Goal: Transaction & Acquisition: Purchase product/service

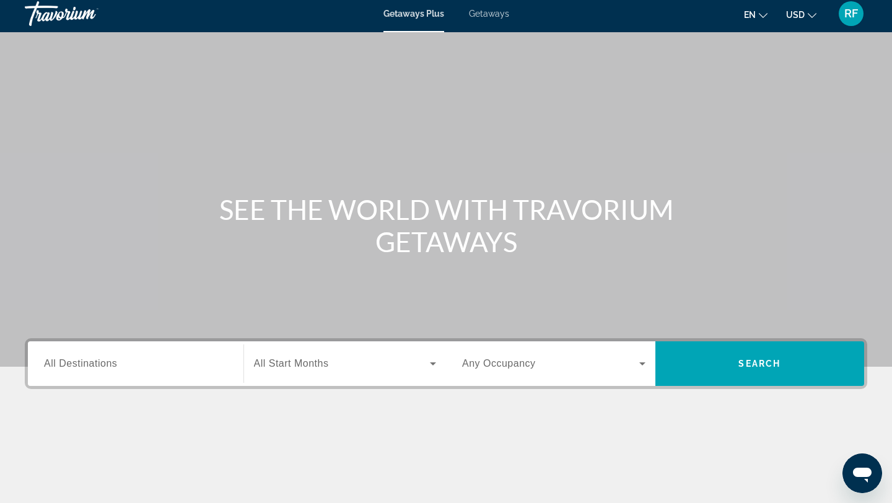
scroll to position [4, 0]
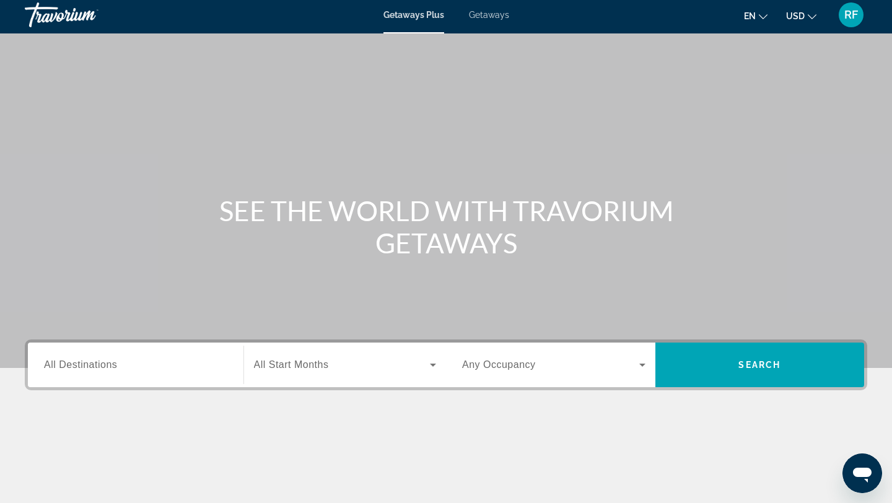
click at [102, 375] on div "Search widget" at bounding box center [135, 365] width 183 height 35
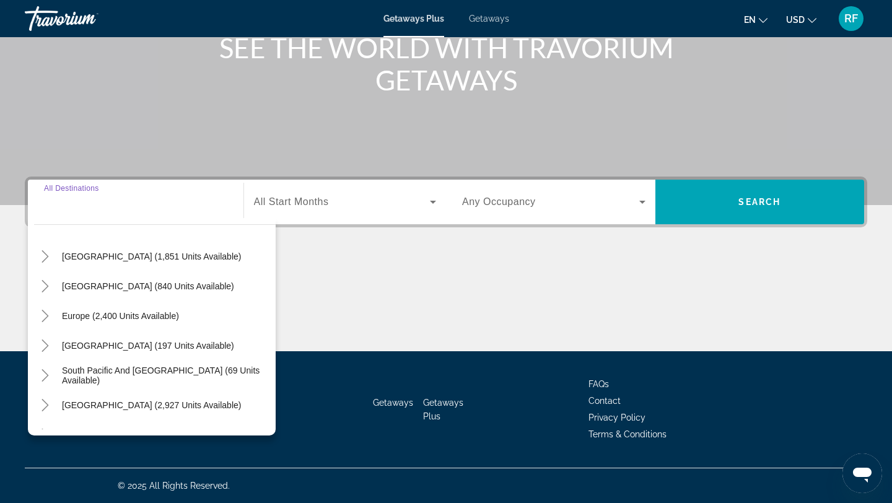
scroll to position [91, 0]
click at [80, 315] on span "Europe (2,400 units available)" at bounding box center [120, 316] width 117 height 10
type input "**********"
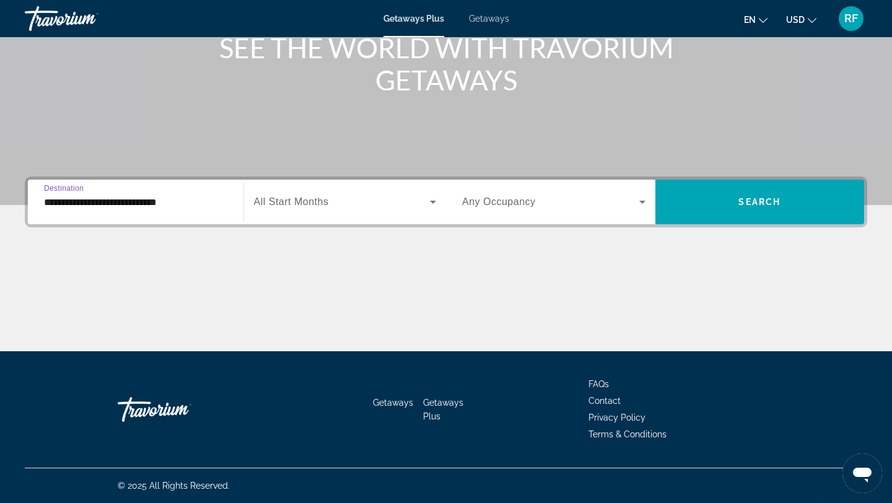
click at [68, 203] on input "**********" at bounding box center [135, 202] width 183 height 15
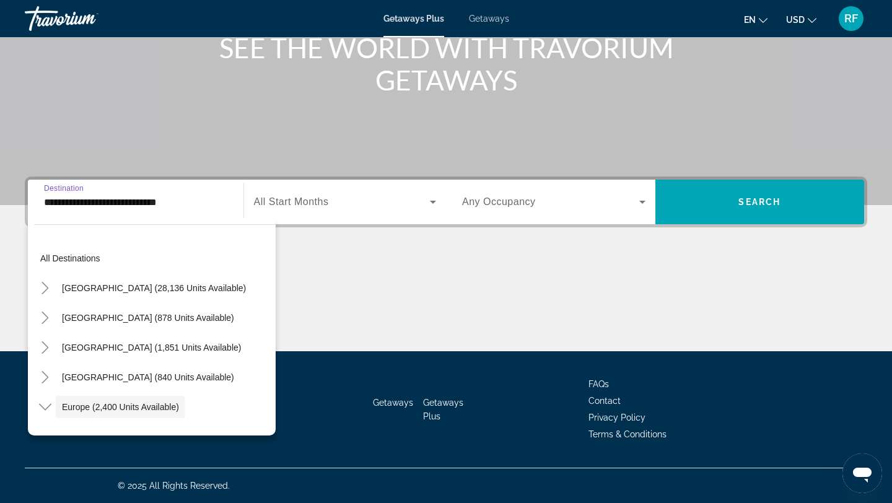
scroll to position [74, 0]
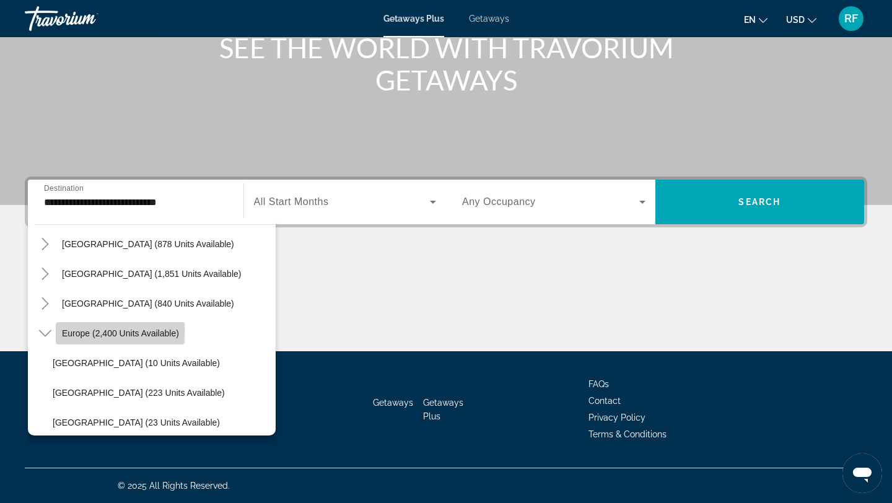
click at [94, 332] on span "Europe (2,400 units available)" at bounding box center [120, 333] width 117 height 10
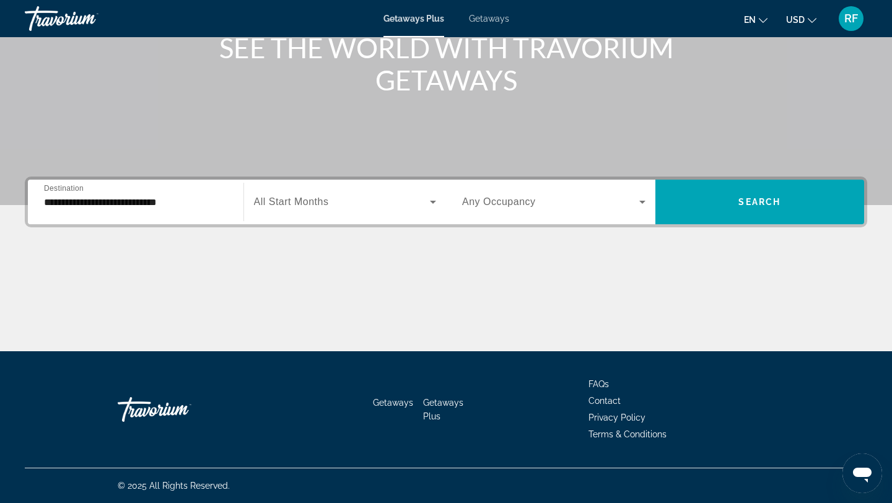
click at [487, 17] on span "Getaways" at bounding box center [489, 19] width 40 height 10
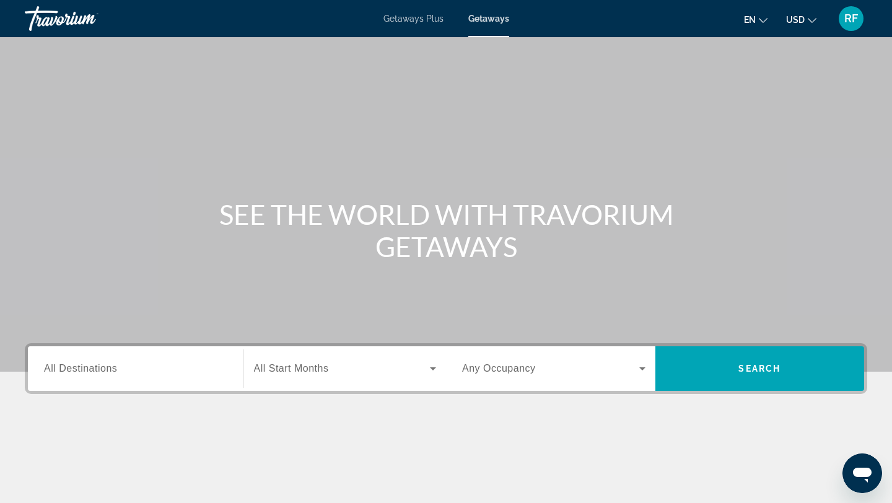
click at [77, 366] on span "All Destinations" at bounding box center [80, 368] width 73 height 11
click at [77, 366] on input "Destination All Destinations" at bounding box center [135, 369] width 183 height 15
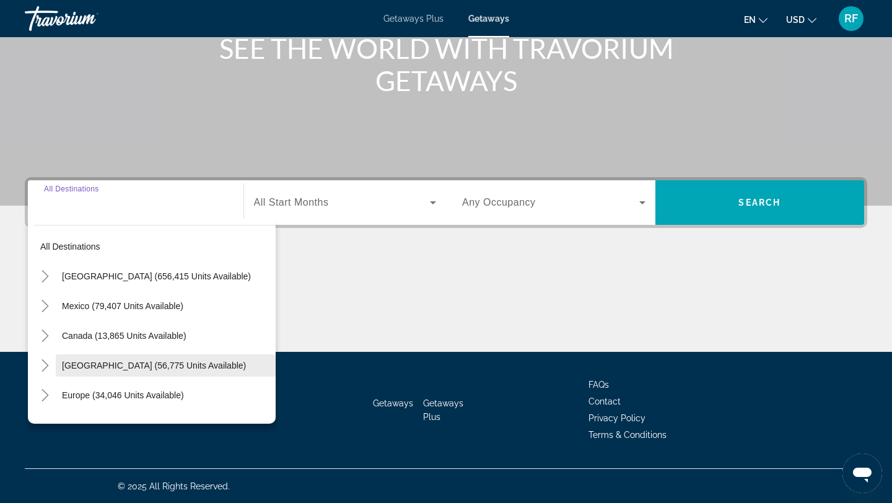
scroll to position [167, 0]
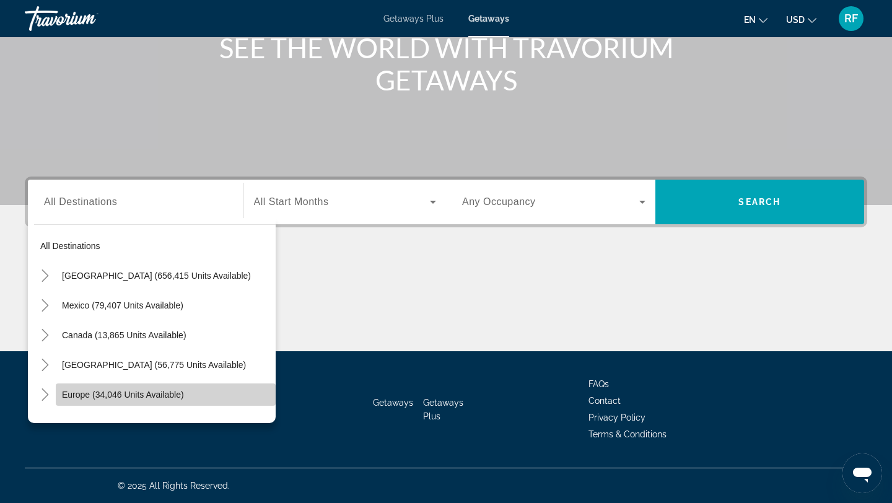
click at [84, 397] on span "Europe (34,046 units available)" at bounding box center [123, 395] width 122 height 10
type input "**********"
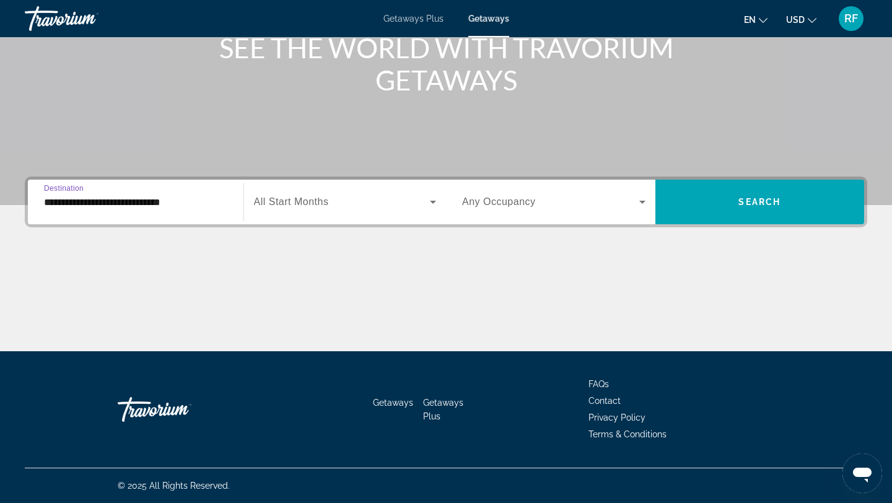
click at [76, 203] on input "**********" at bounding box center [135, 202] width 183 height 15
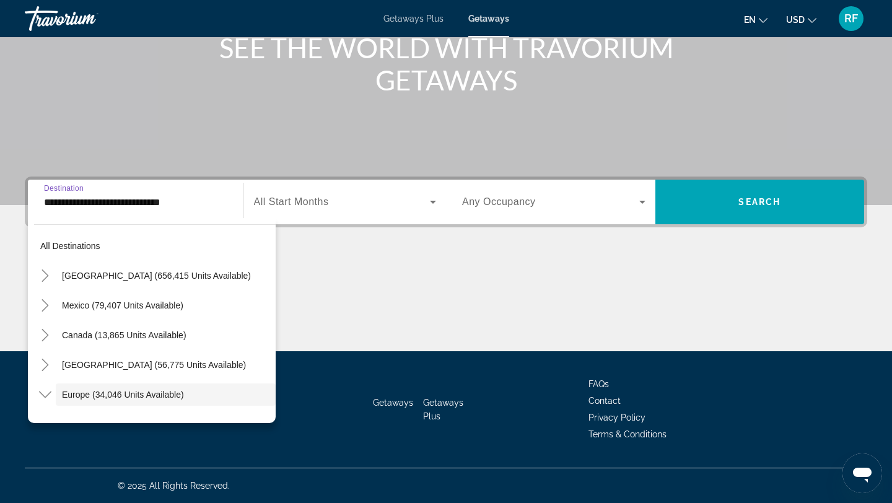
scroll to position [74, 0]
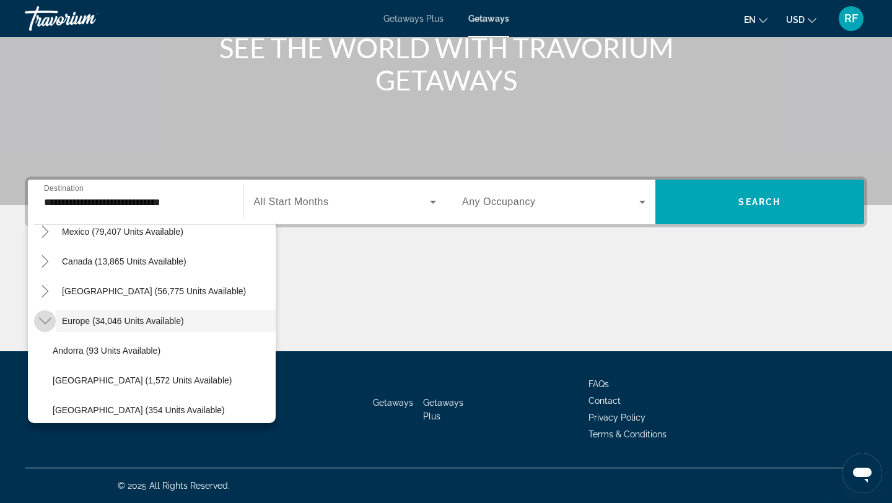
click at [44, 314] on mat-icon "Toggle Europe (34,046 units available)" at bounding box center [45, 322] width 22 height 22
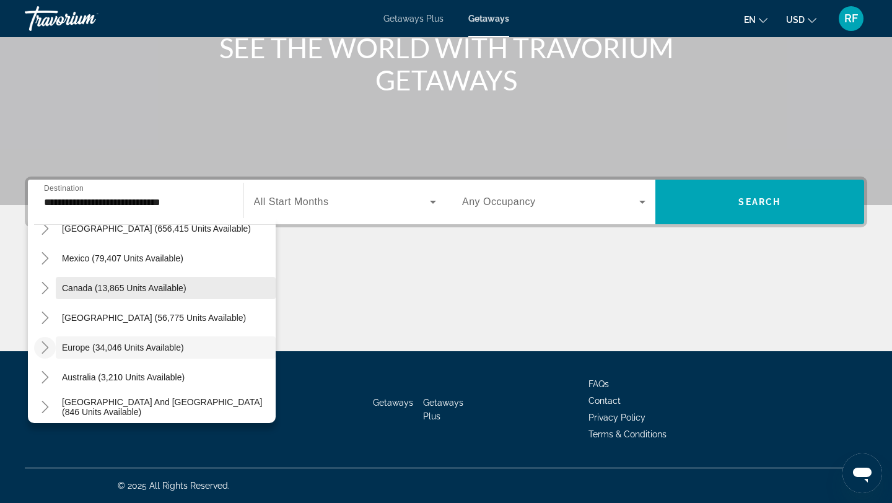
scroll to position [35, 0]
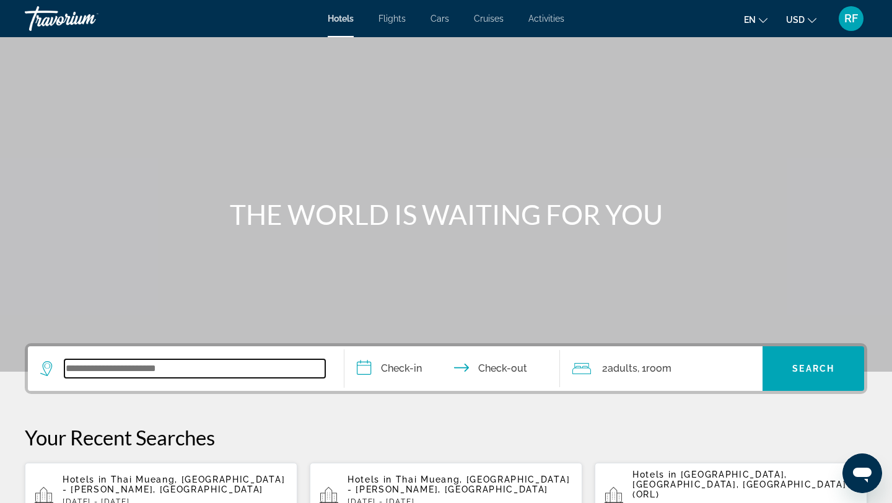
click at [112, 371] on input "Search widget" at bounding box center [194, 368] width 261 height 19
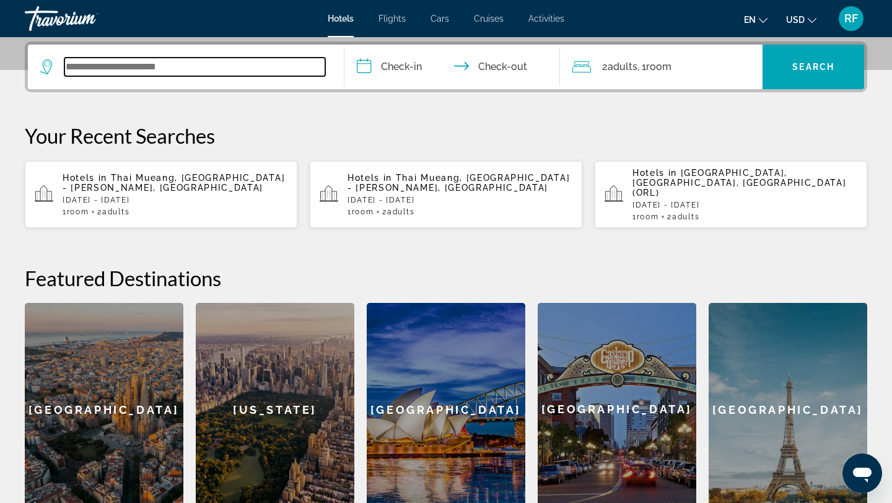
scroll to position [303, 0]
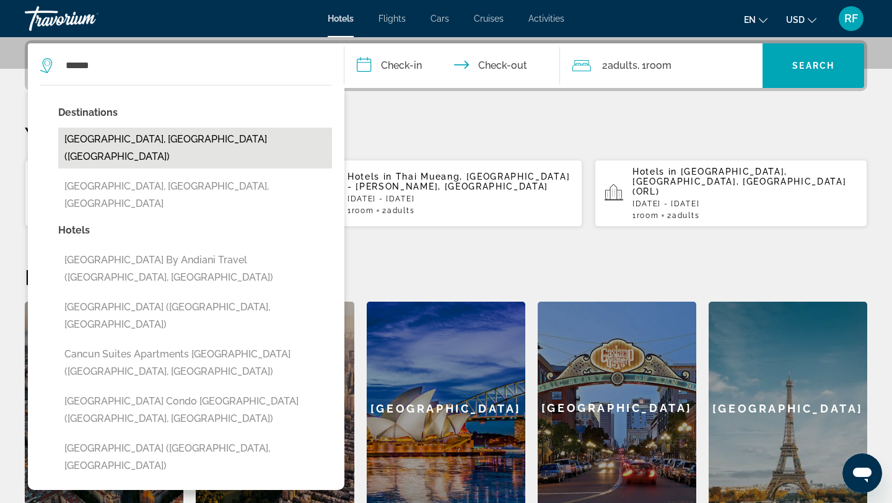
click at [125, 144] on button "[GEOGRAPHIC_DATA], [GEOGRAPHIC_DATA] ([GEOGRAPHIC_DATA])" at bounding box center [195, 148] width 274 height 41
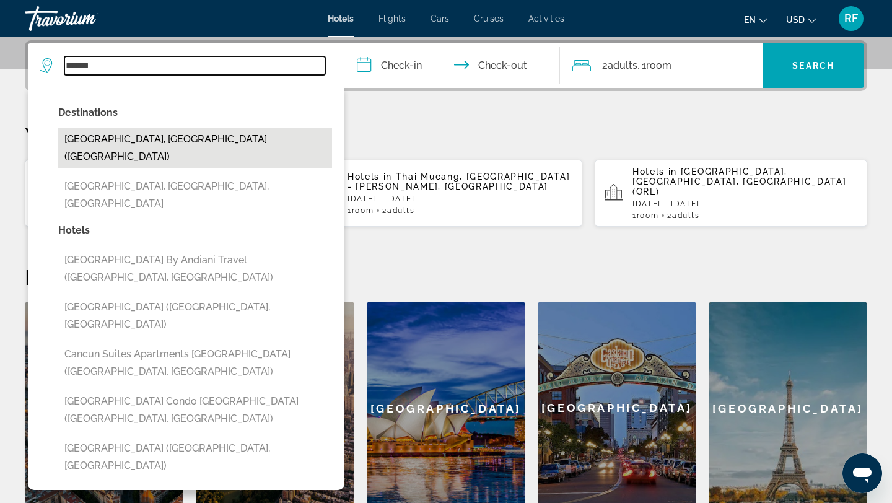
type input "**********"
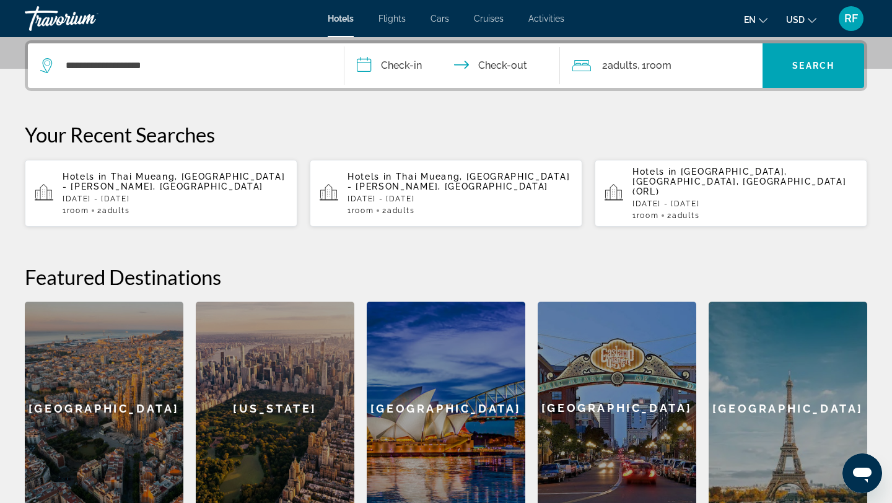
click at [391, 60] on input "**********" at bounding box center [455, 67] width 221 height 48
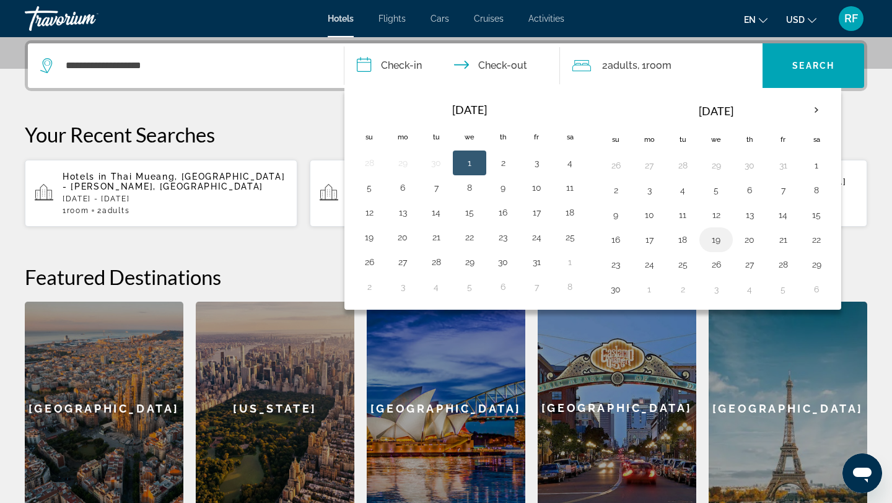
click at [715, 239] on button "19" at bounding box center [717, 239] width 20 height 17
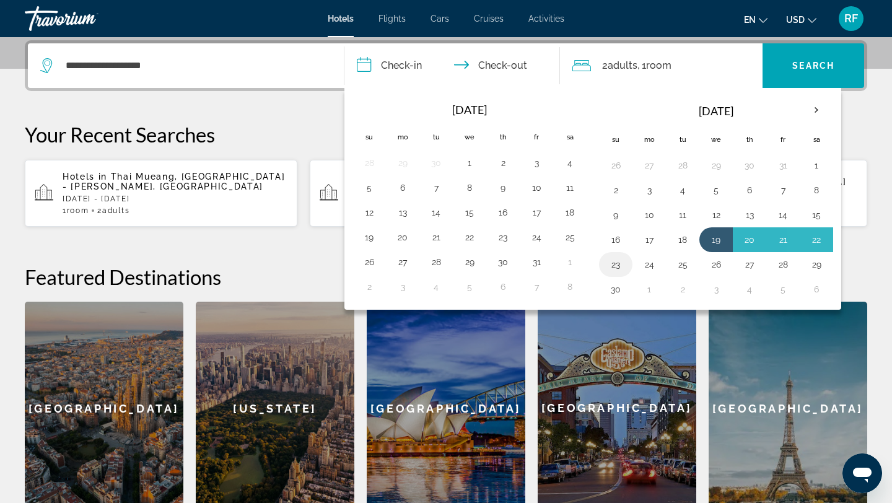
click at [613, 262] on button "23" at bounding box center [616, 264] width 20 height 17
type input "**********"
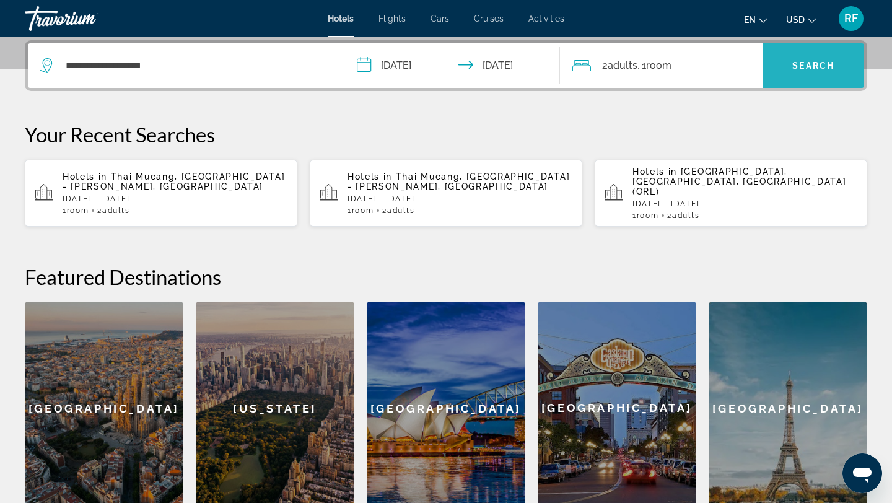
click at [802, 61] on span "Search" at bounding box center [814, 66] width 42 height 10
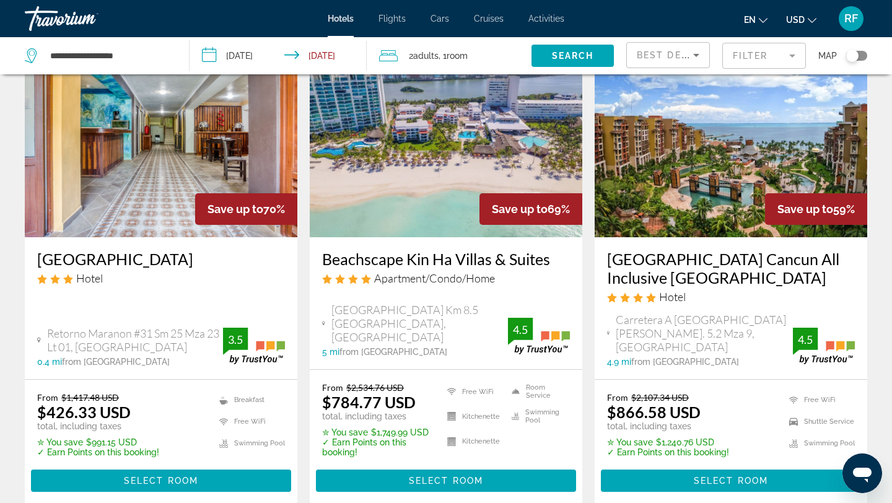
scroll to position [78, 0]
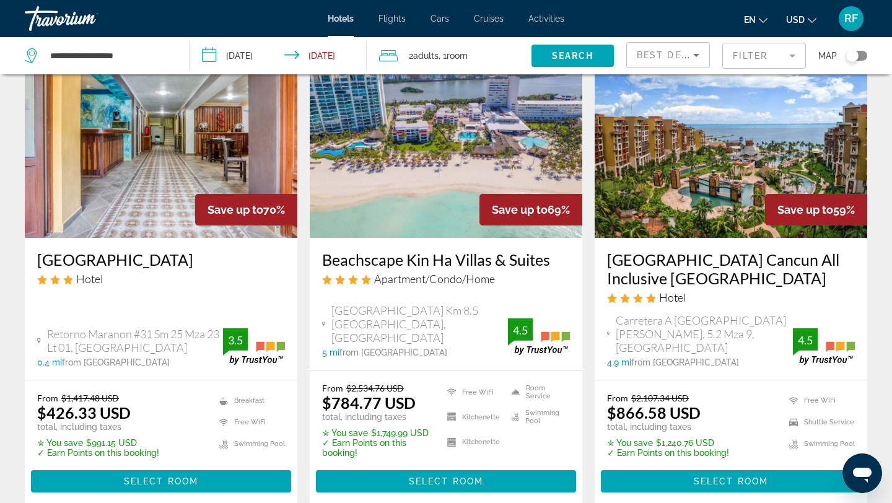
click at [790, 54] on mat-form-field "Filter" at bounding box center [765, 56] width 84 height 26
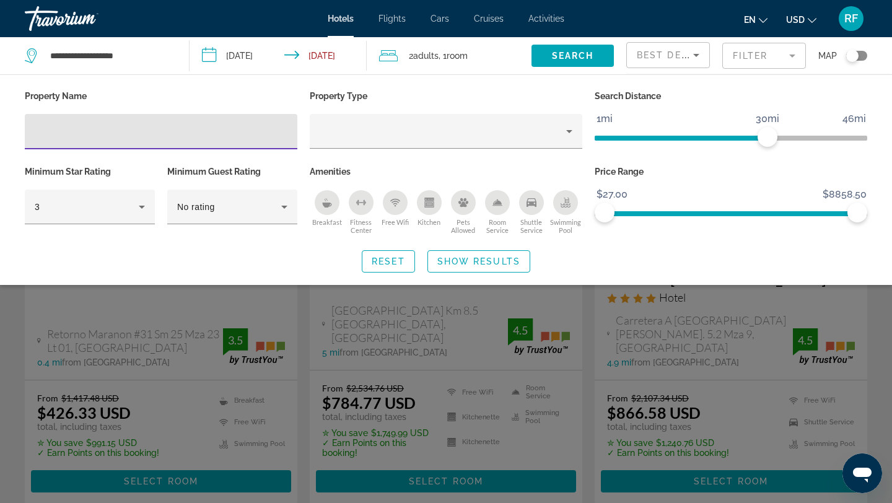
click at [144, 134] on input "Hotel Filters" at bounding box center [161, 132] width 253 height 15
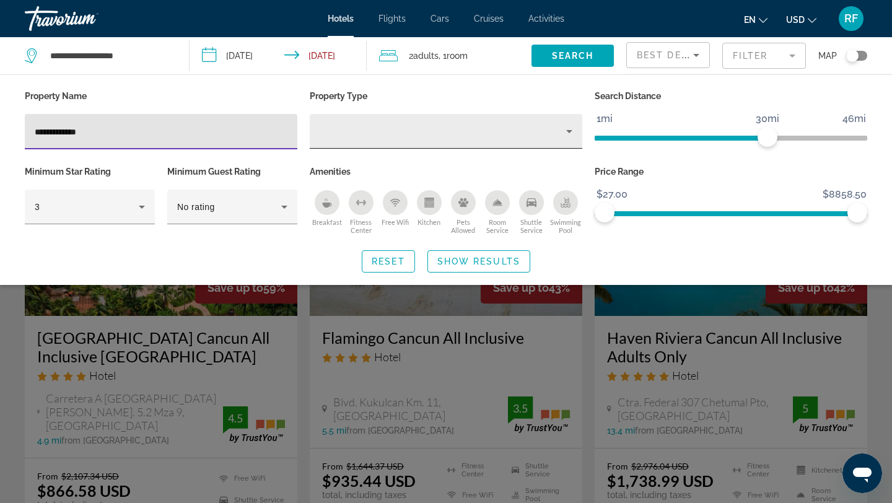
type input "**********"
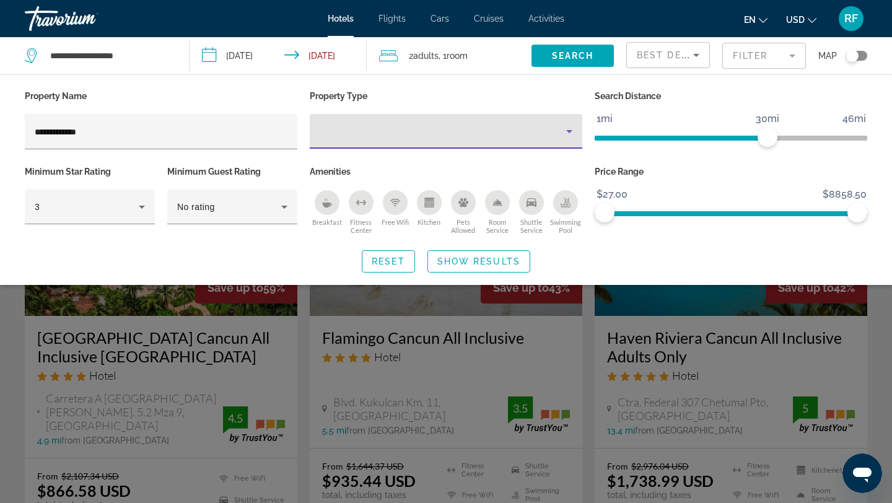
click at [569, 129] on icon "Property type" at bounding box center [569, 131] width 15 height 15
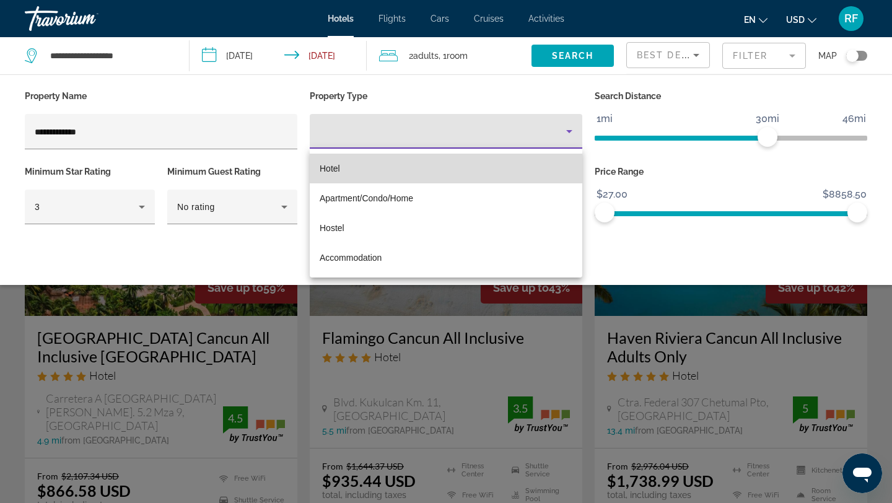
click at [334, 167] on span "Hotel" at bounding box center [330, 169] width 20 height 10
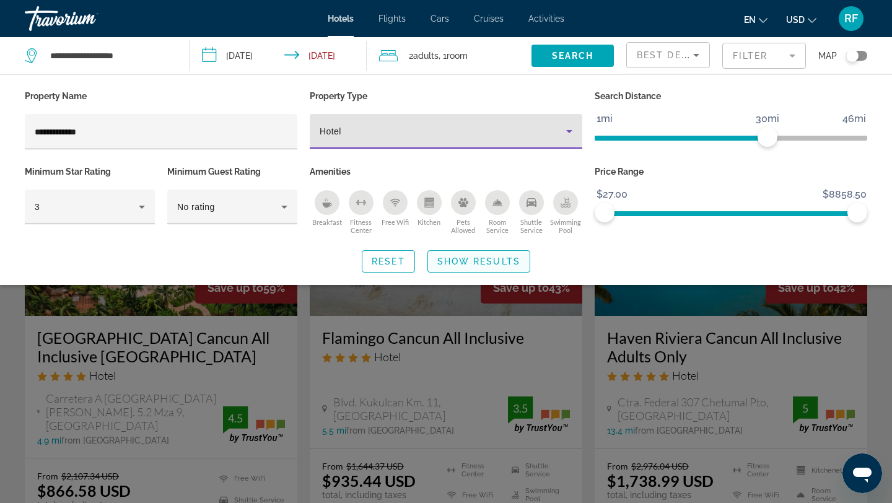
click at [454, 261] on span "Show Results" at bounding box center [479, 262] width 83 height 10
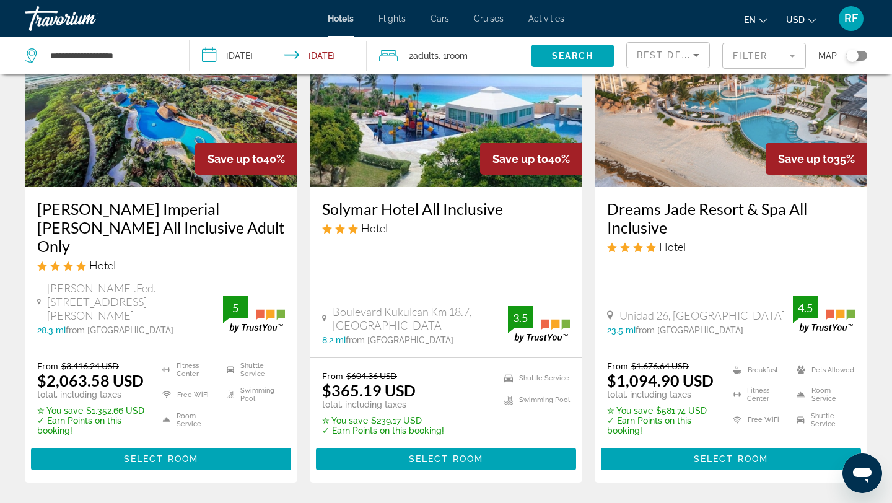
scroll to position [618, 0]
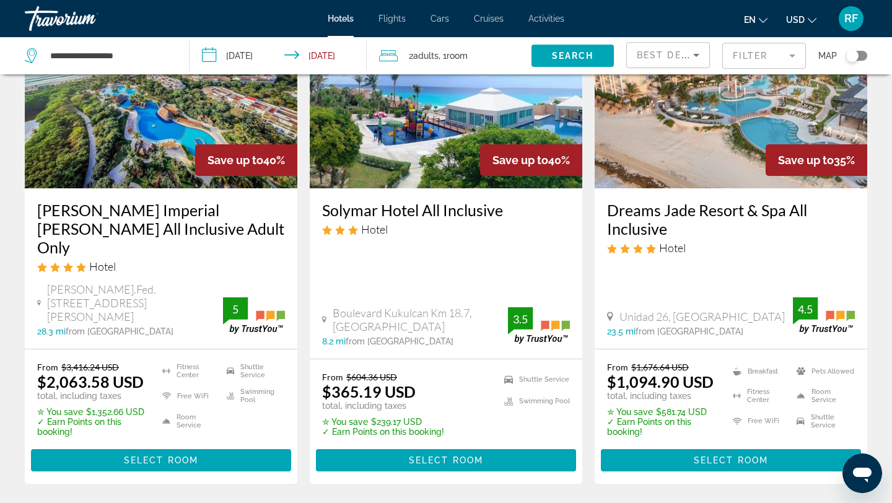
click at [713, 117] on img "Main content" at bounding box center [731, 89] width 273 height 198
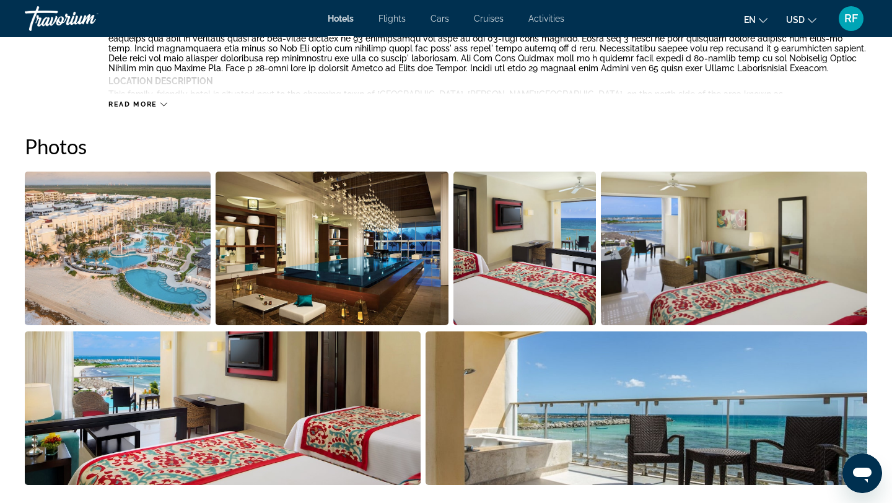
scroll to position [544, 0]
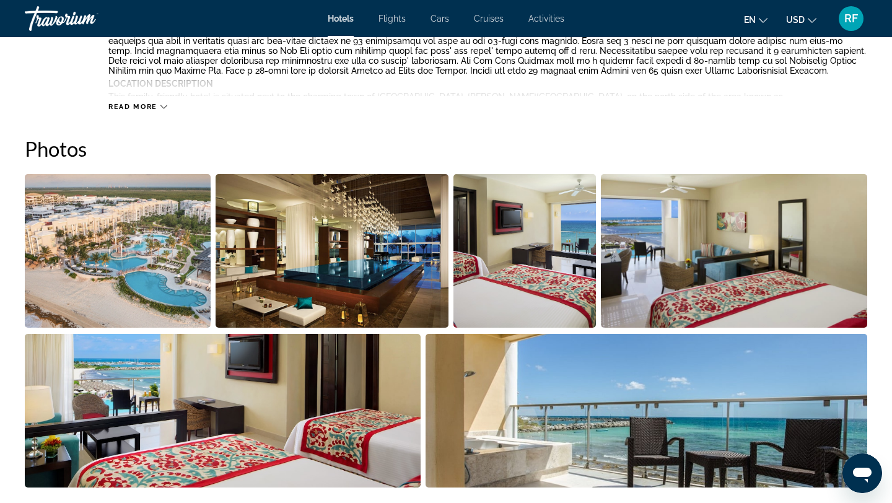
click at [111, 281] on img "Open full-screen image slider" at bounding box center [118, 251] width 186 height 154
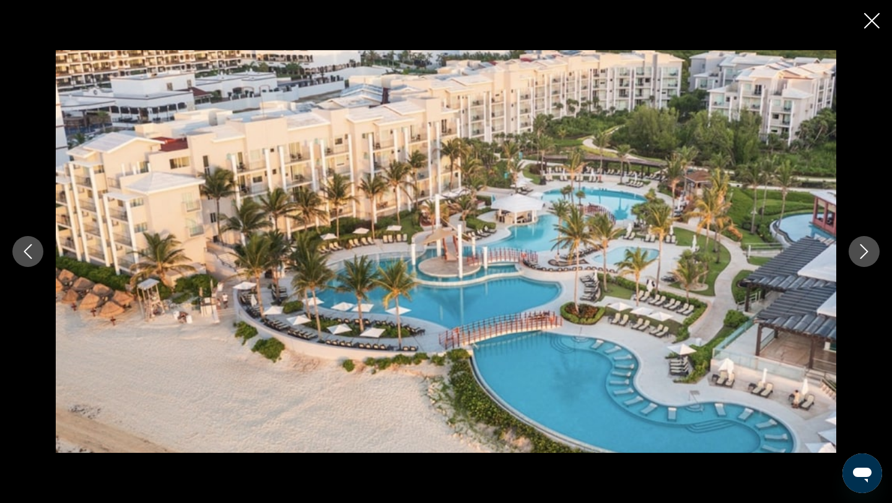
click at [855, 260] on button "Next image" at bounding box center [864, 251] width 31 height 31
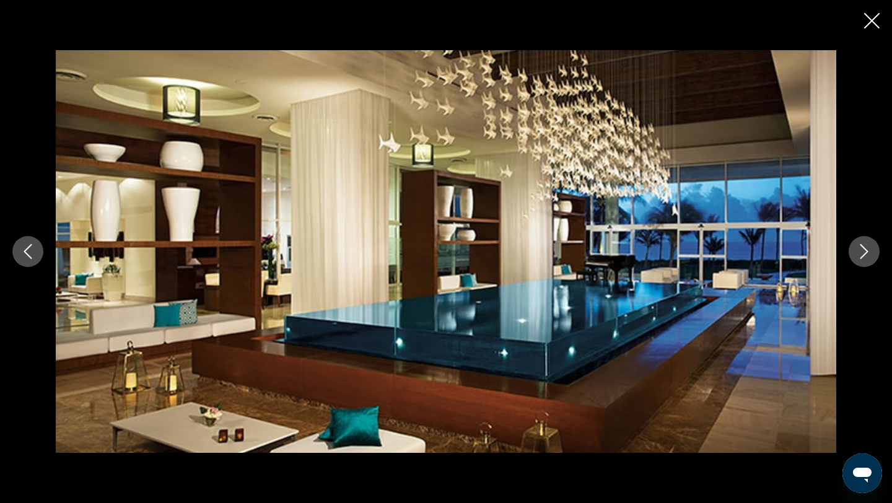
click at [855, 260] on button "Next image" at bounding box center [864, 251] width 31 height 31
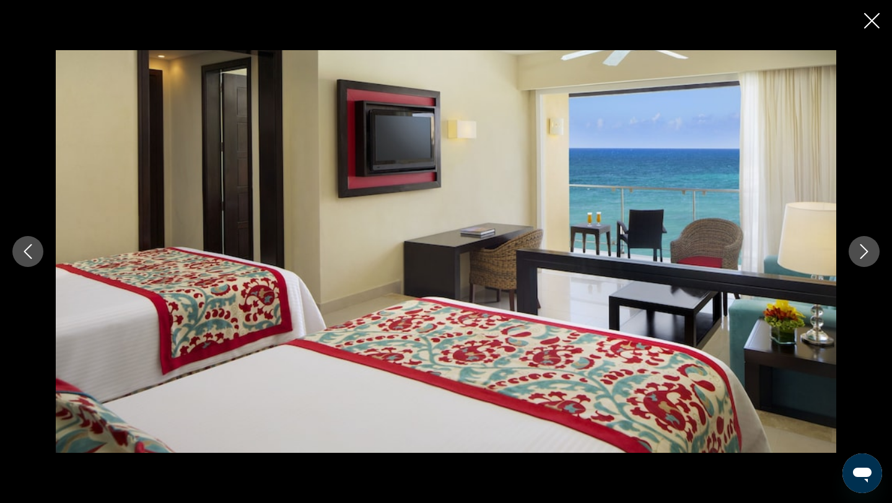
click at [855, 260] on button "Next image" at bounding box center [864, 251] width 31 height 31
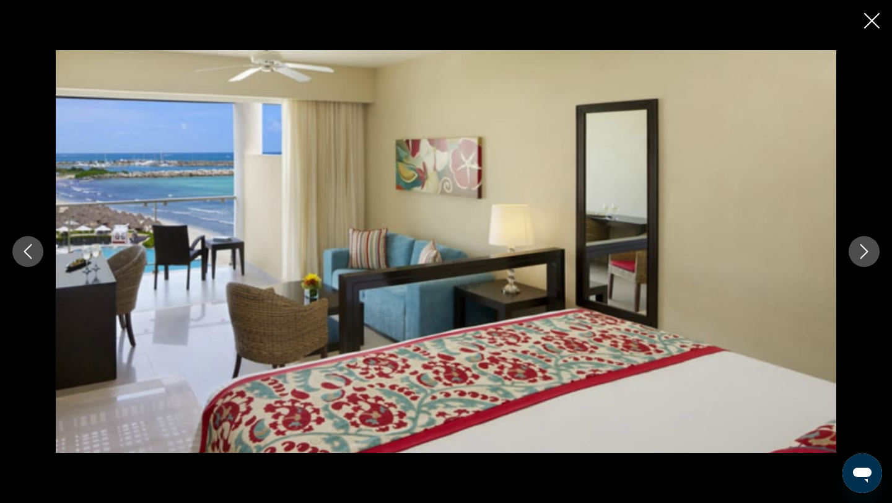
click at [855, 260] on button "Next image" at bounding box center [864, 251] width 31 height 31
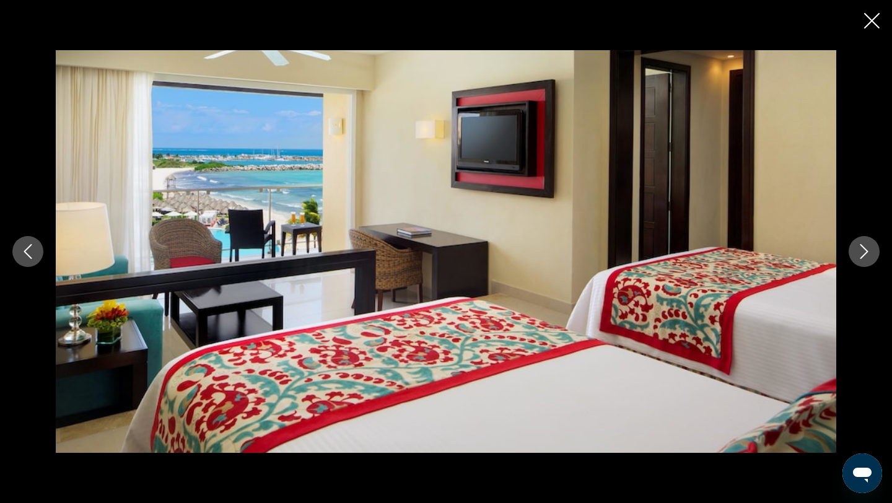
click at [855, 260] on button "Next image" at bounding box center [864, 251] width 31 height 31
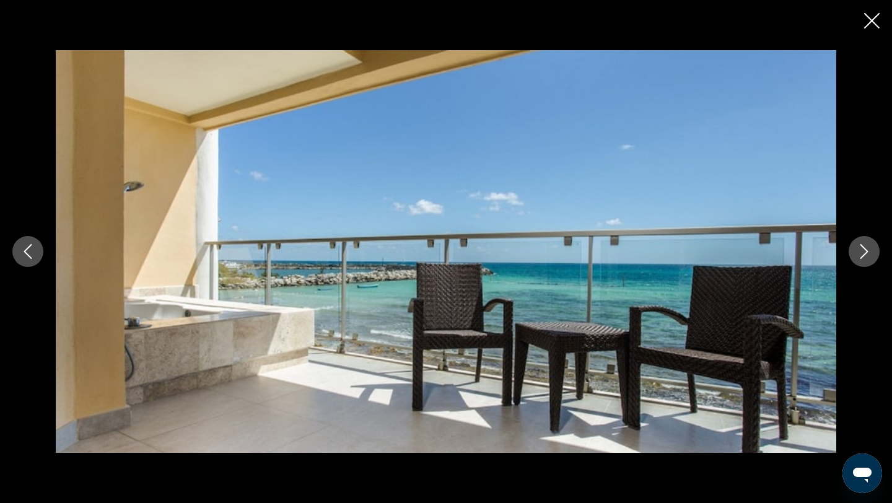
click at [855, 260] on button "Next image" at bounding box center [864, 251] width 31 height 31
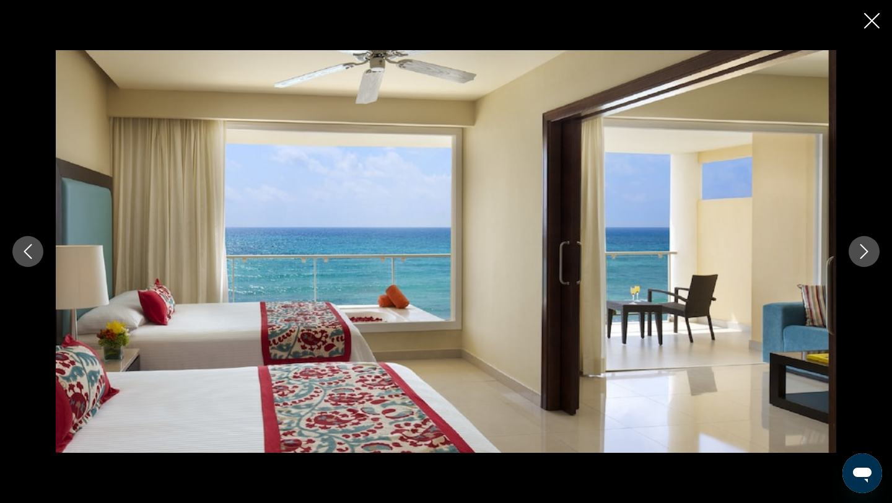
click at [855, 260] on button "Next image" at bounding box center [864, 251] width 31 height 31
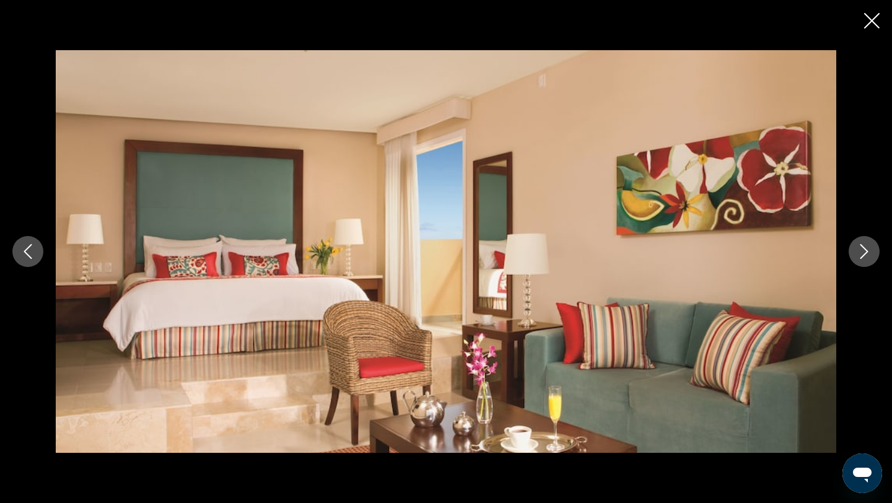
click at [855, 260] on button "Next image" at bounding box center [864, 251] width 31 height 31
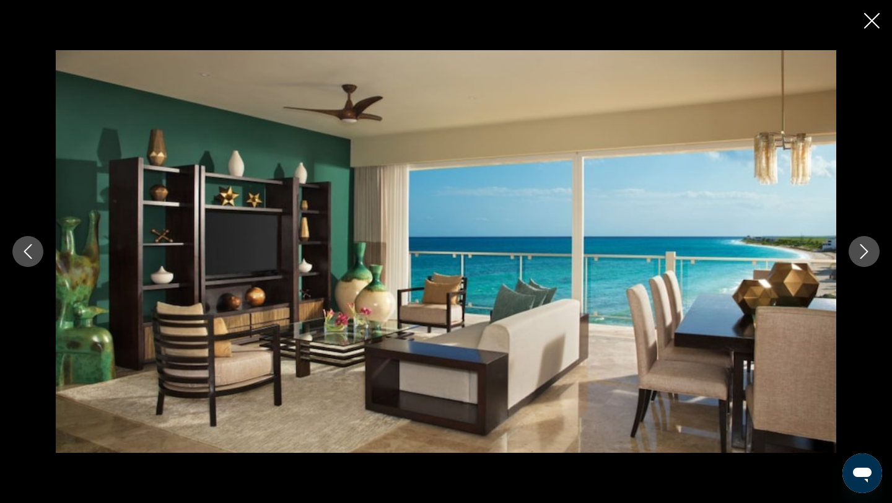
click at [855, 260] on button "Next image" at bounding box center [864, 251] width 31 height 31
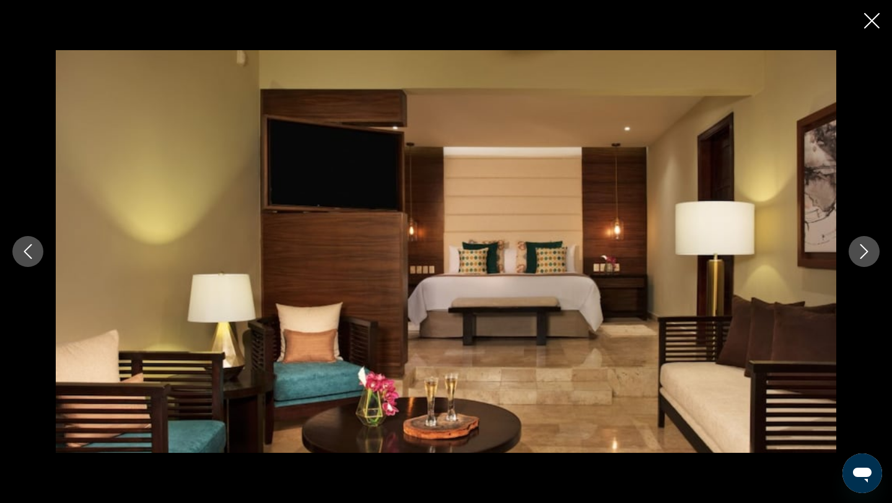
click at [871, 18] on icon "Close slideshow" at bounding box center [872, 20] width 15 height 15
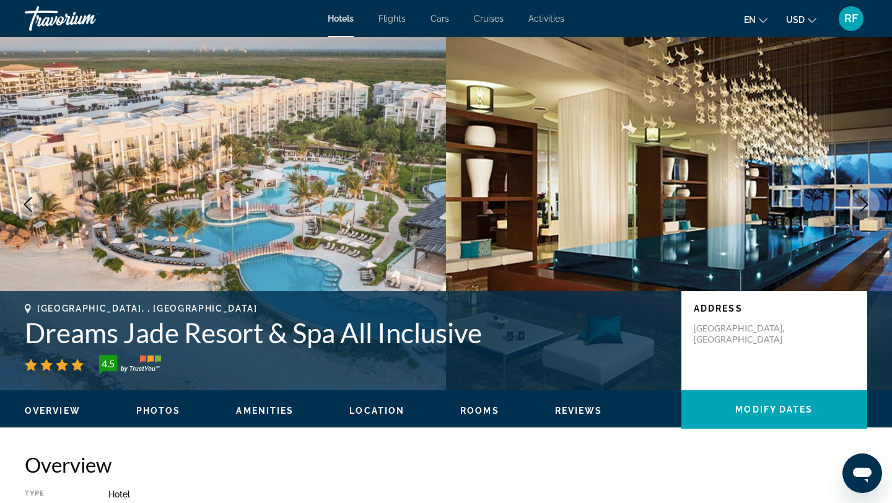
scroll to position [0, 0]
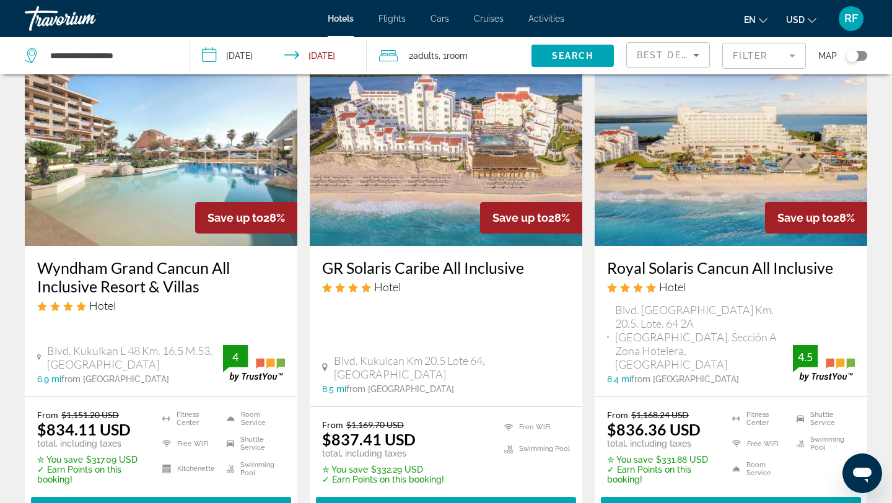
scroll to position [1588, 0]
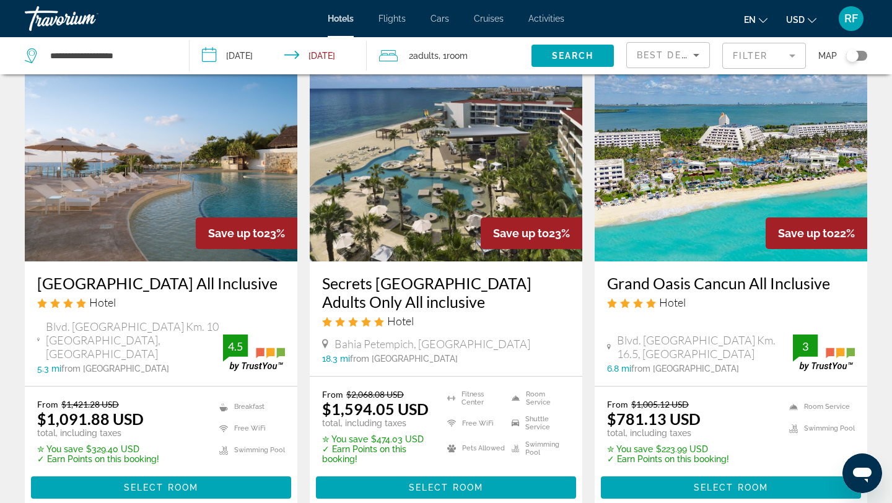
scroll to position [1075, 0]
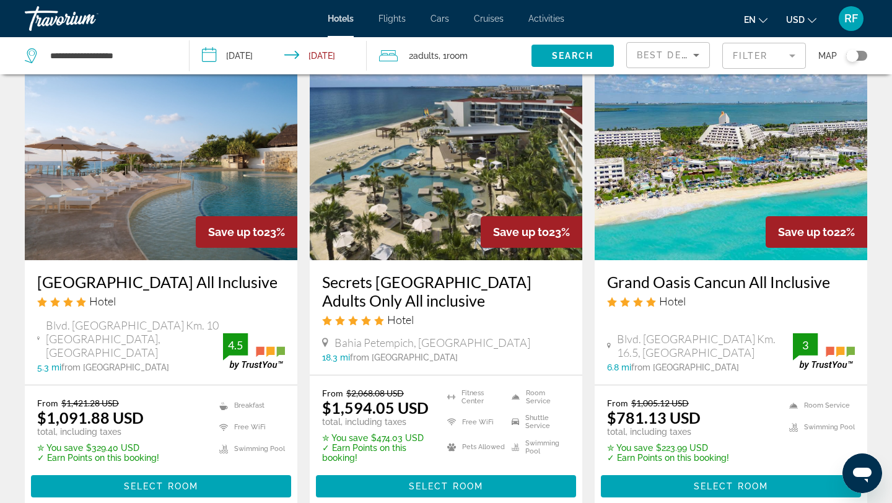
click at [402, 221] on img "Main content" at bounding box center [446, 161] width 273 height 198
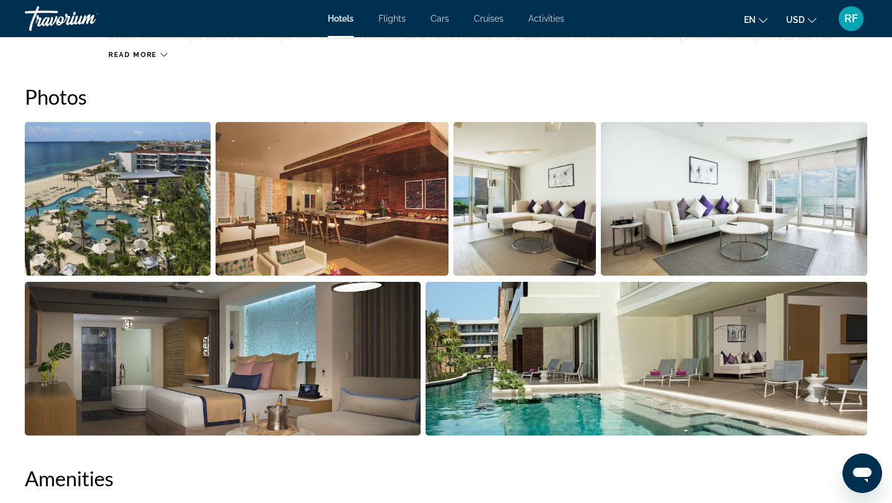
scroll to position [566, 0]
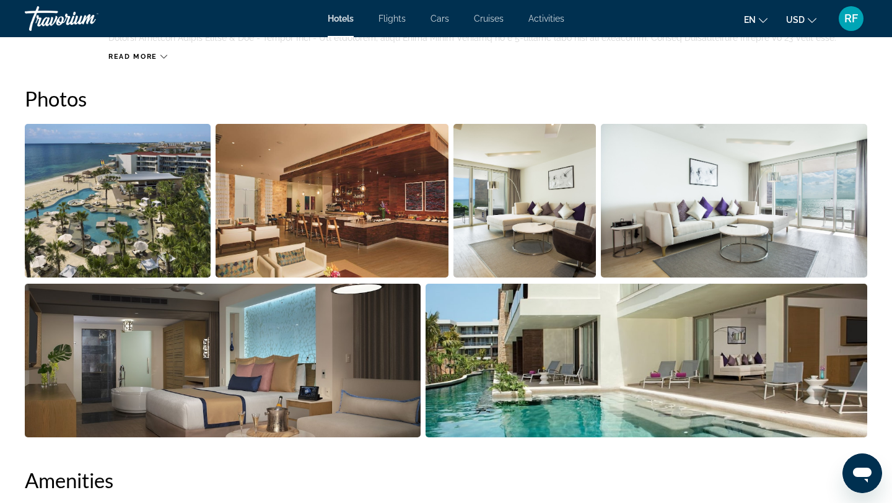
click at [76, 239] on img "Open full-screen image slider" at bounding box center [118, 201] width 186 height 154
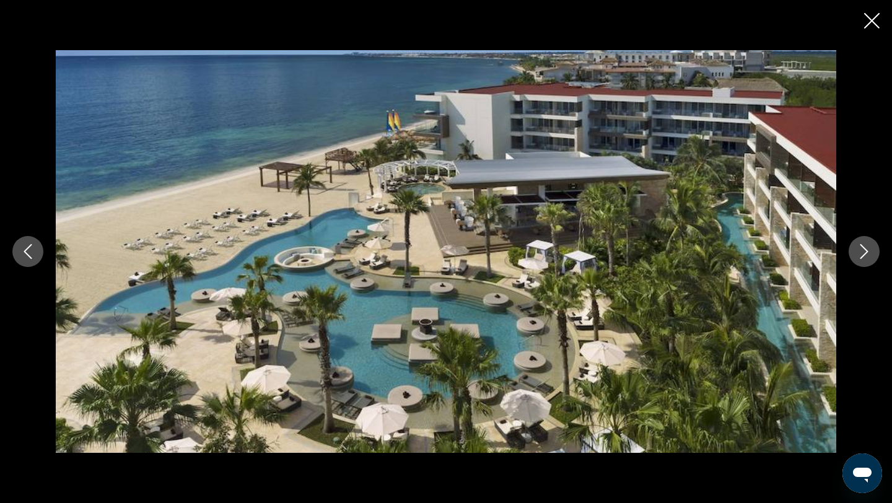
click at [865, 252] on icon "Next image" at bounding box center [864, 251] width 15 height 15
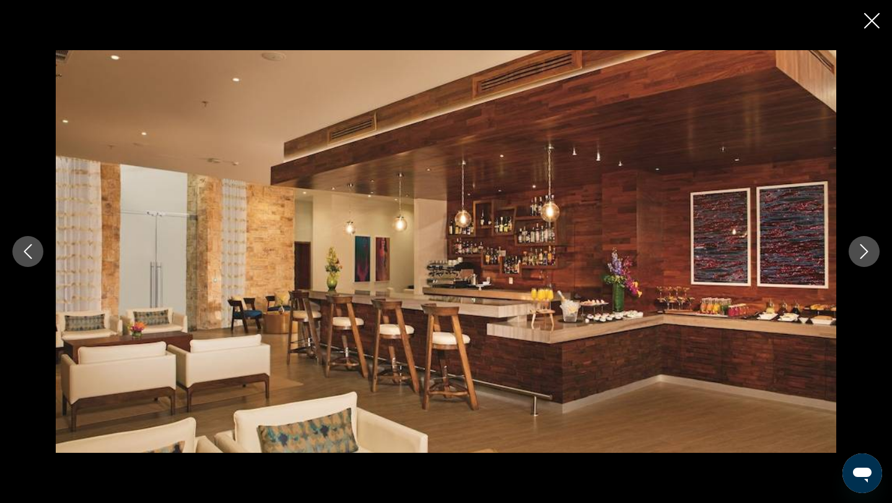
click at [865, 252] on icon "Next image" at bounding box center [864, 251] width 15 height 15
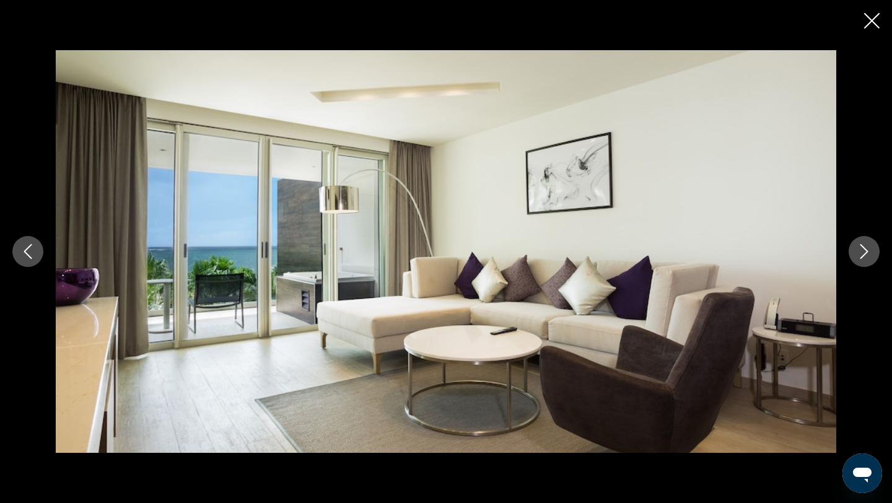
click at [865, 252] on icon "Next image" at bounding box center [864, 251] width 15 height 15
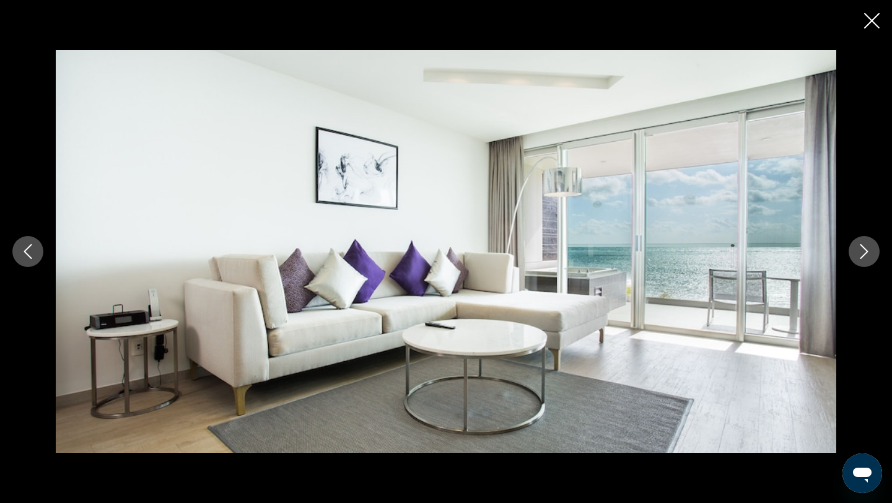
click at [865, 252] on icon "Next image" at bounding box center [864, 251] width 15 height 15
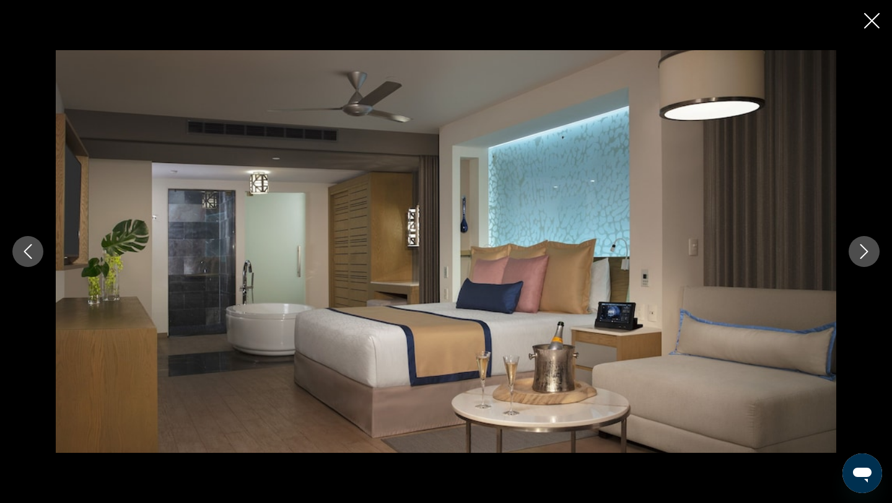
click at [865, 252] on icon "Next image" at bounding box center [864, 251] width 15 height 15
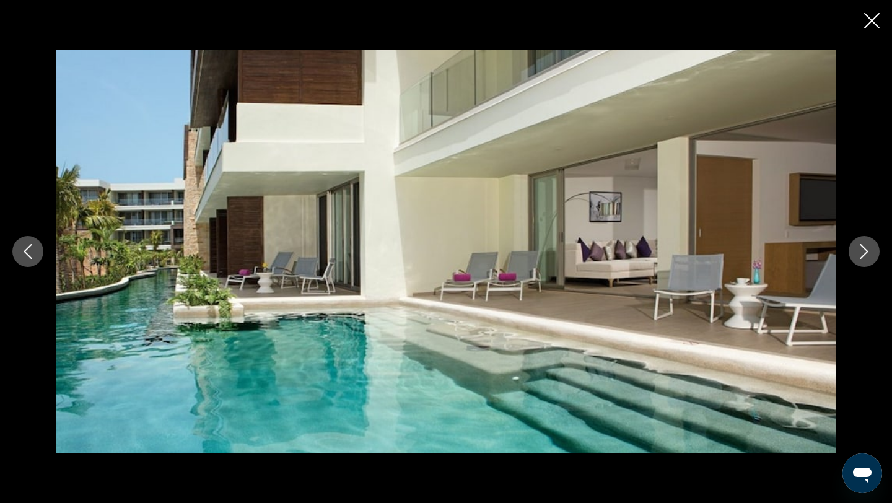
click at [865, 252] on icon "Next image" at bounding box center [864, 251] width 15 height 15
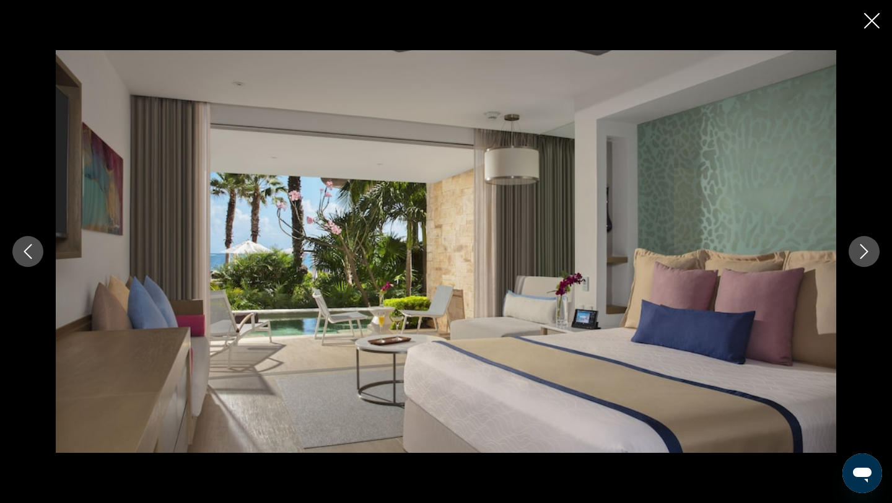
click at [25, 260] on button "Previous image" at bounding box center [27, 251] width 31 height 31
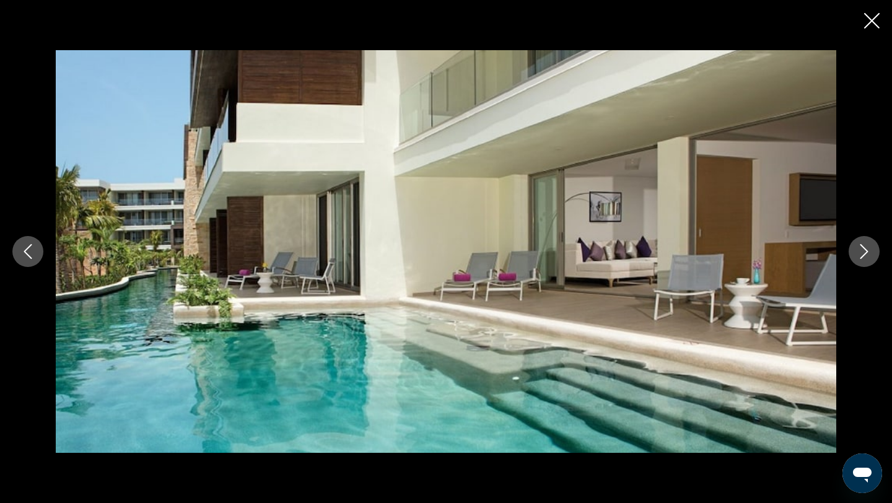
click at [869, 247] on icon "Next image" at bounding box center [864, 251] width 15 height 15
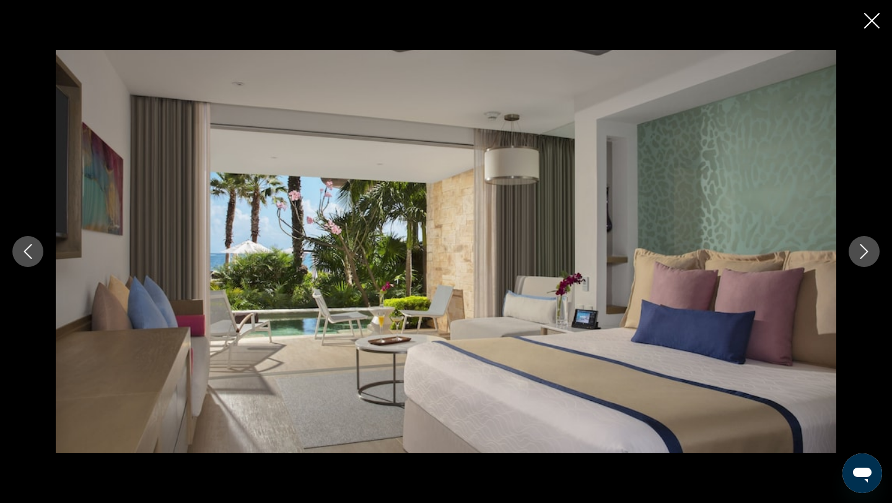
click at [855, 247] on button "Next image" at bounding box center [864, 251] width 31 height 31
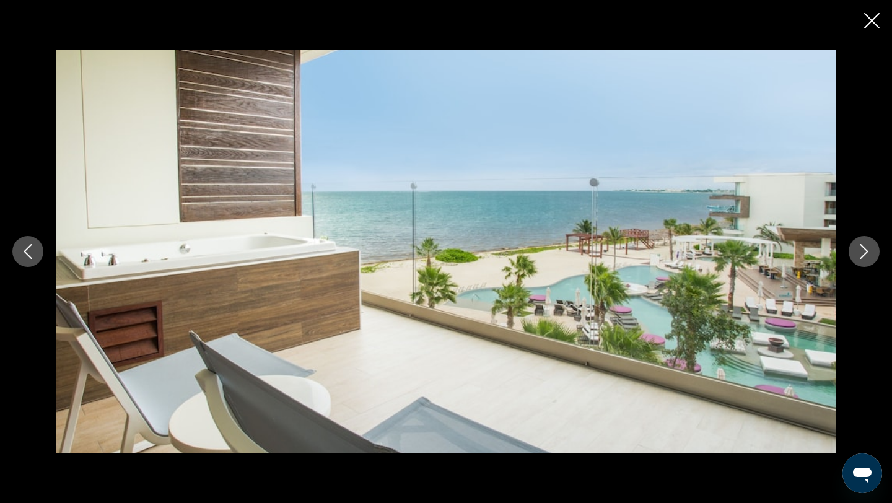
click at [855, 247] on button "Next image" at bounding box center [864, 251] width 31 height 31
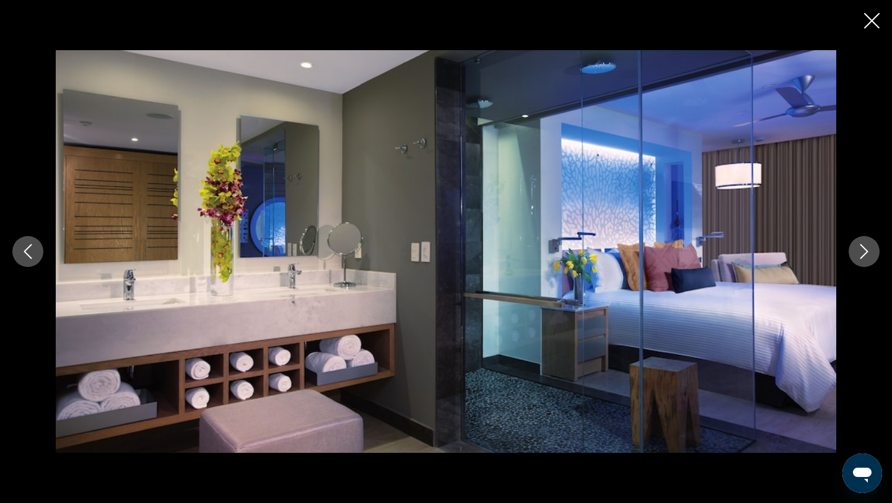
click at [855, 247] on button "Next image" at bounding box center [864, 251] width 31 height 31
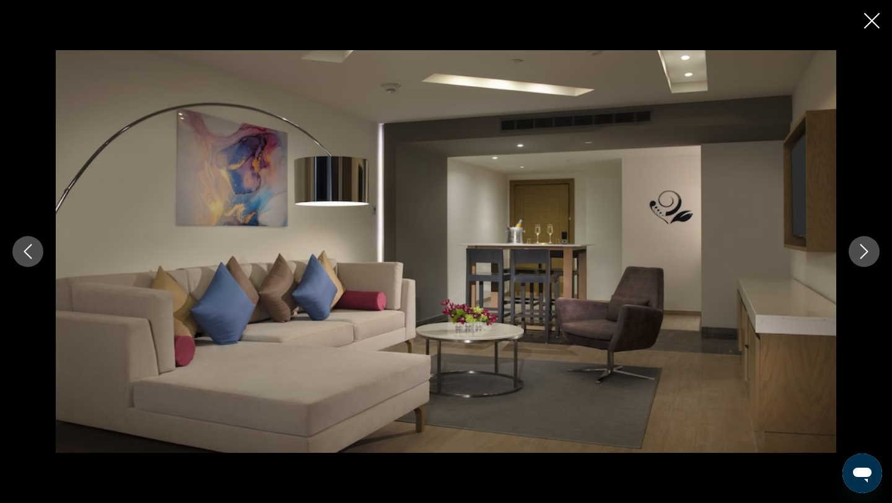
click at [855, 247] on button "Next image" at bounding box center [864, 251] width 31 height 31
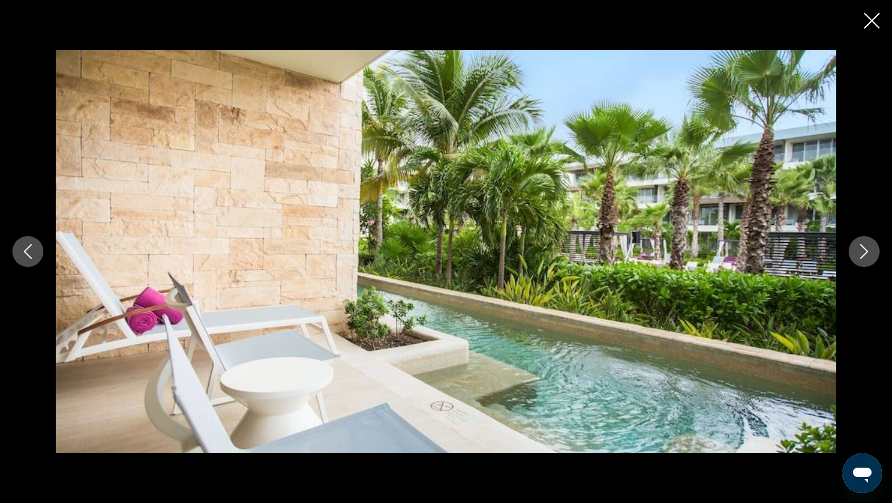
click at [868, 249] on icon "Next image" at bounding box center [864, 251] width 15 height 15
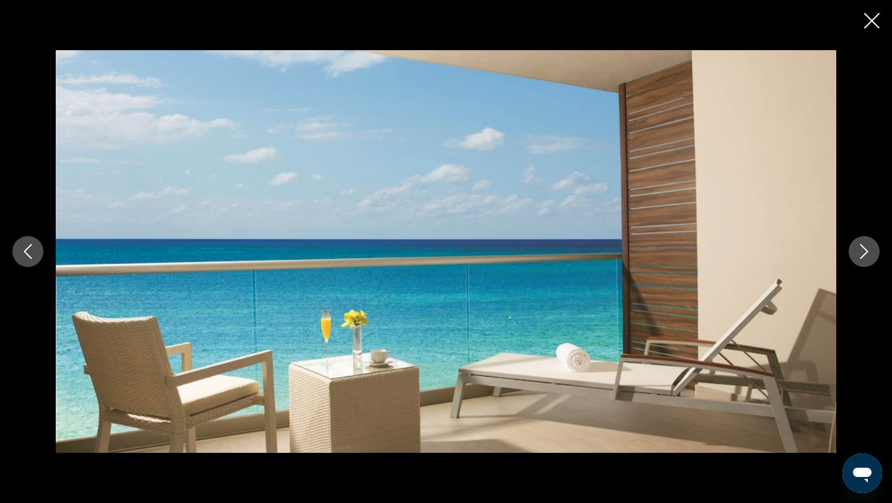
click at [868, 249] on icon "Next image" at bounding box center [864, 251] width 15 height 15
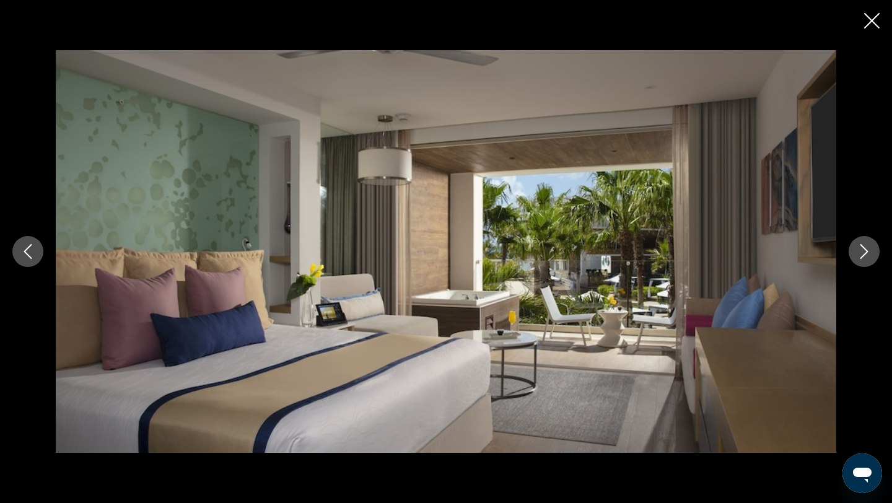
click at [868, 249] on icon "Next image" at bounding box center [864, 251] width 15 height 15
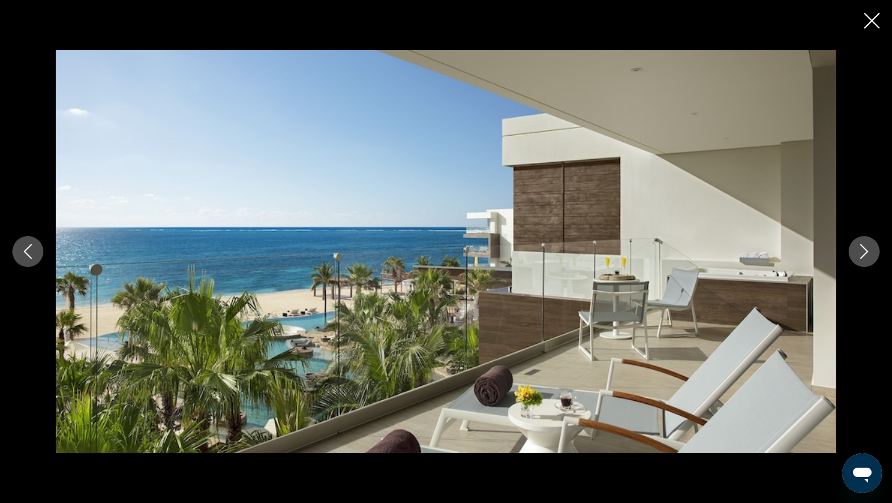
click at [868, 249] on icon "Next image" at bounding box center [864, 251] width 15 height 15
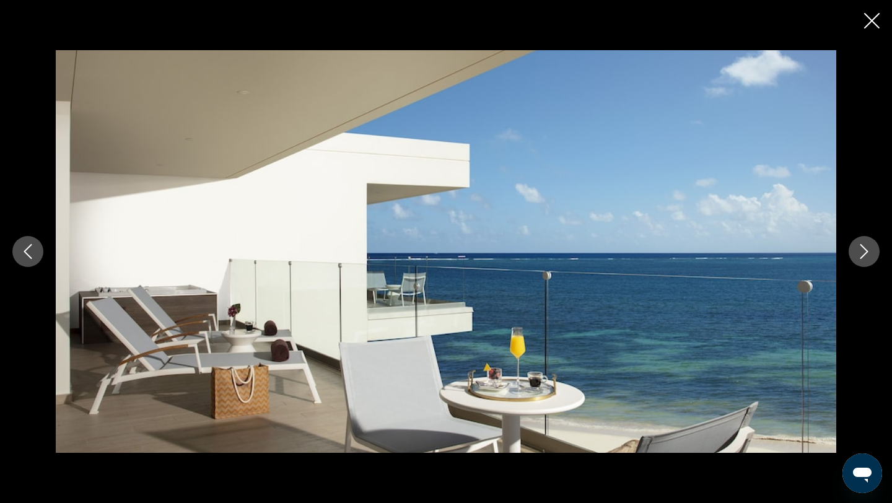
click at [868, 249] on icon "Next image" at bounding box center [864, 251] width 15 height 15
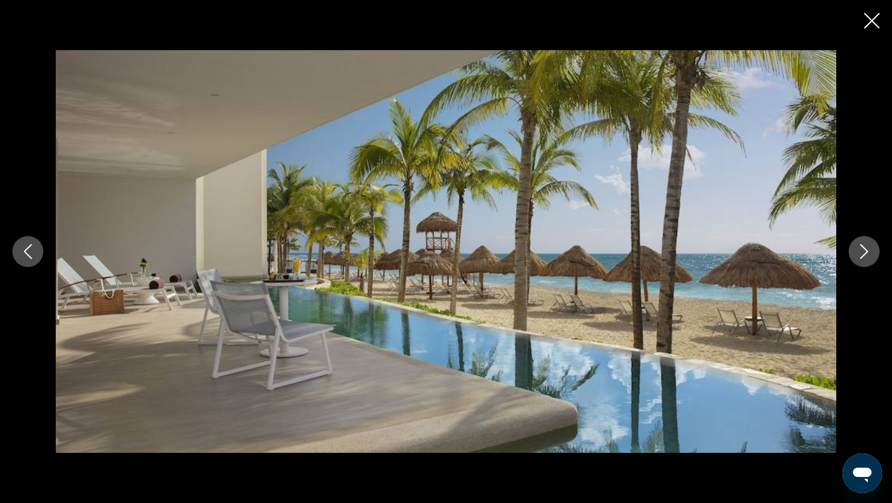
click at [868, 249] on icon "Next image" at bounding box center [864, 251] width 15 height 15
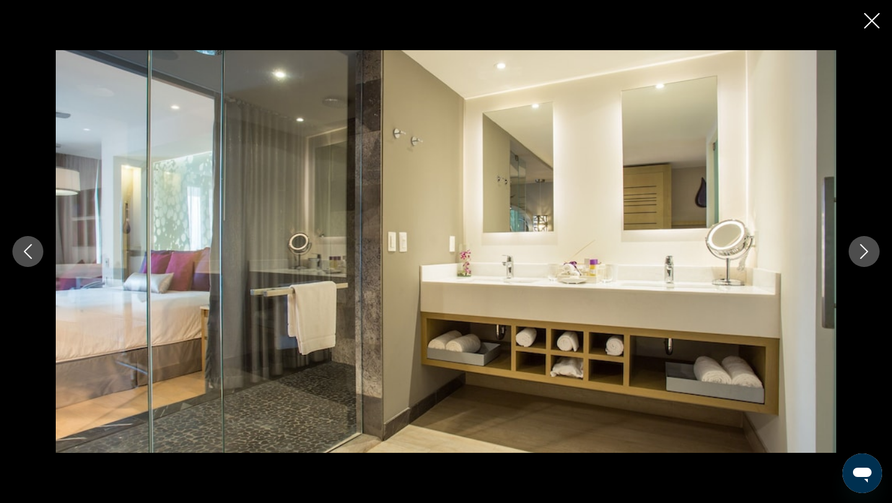
click at [868, 249] on icon "Next image" at bounding box center [864, 251] width 15 height 15
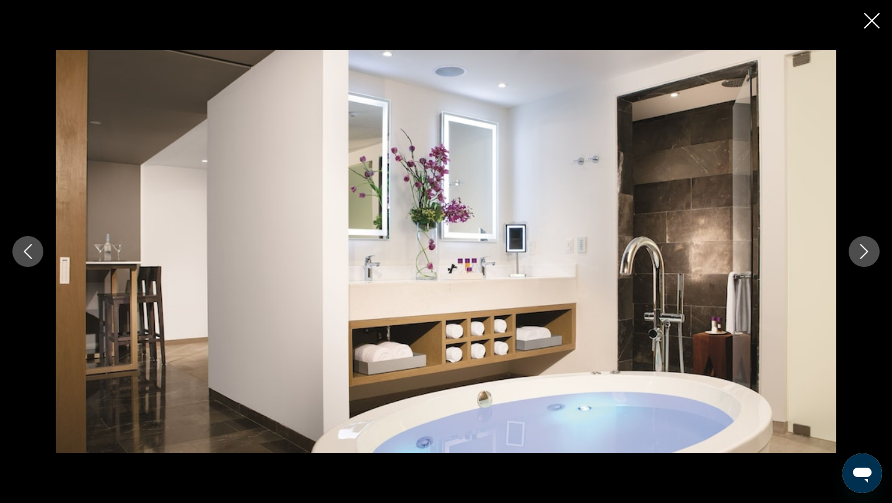
click at [868, 249] on icon "Next image" at bounding box center [864, 251] width 15 height 15
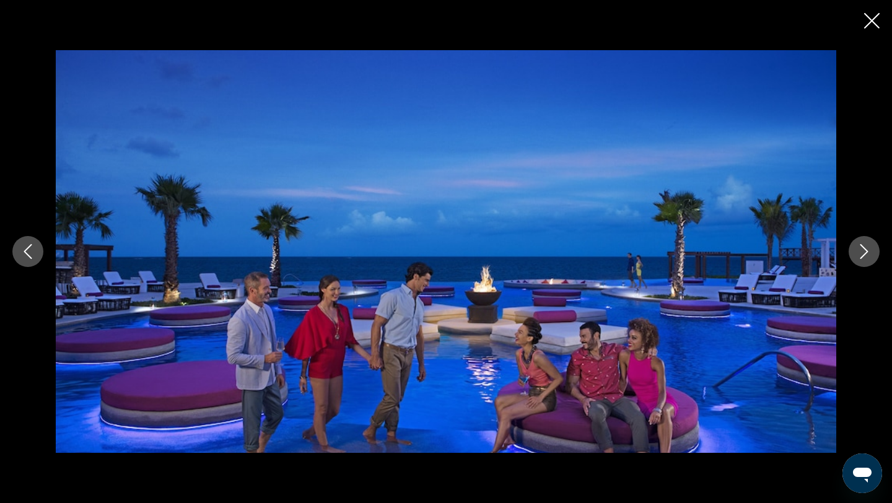
click at [868, 249] on icon "Next image" at bounding box center [864, 251] width 15 height 15
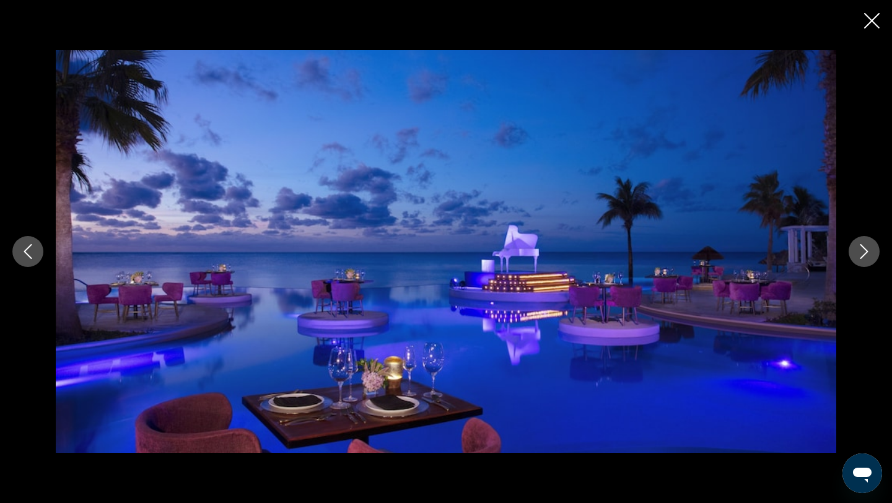
click at [868, 250] on icon "Next image" at bounding box center [864, 251] width 15 height 15
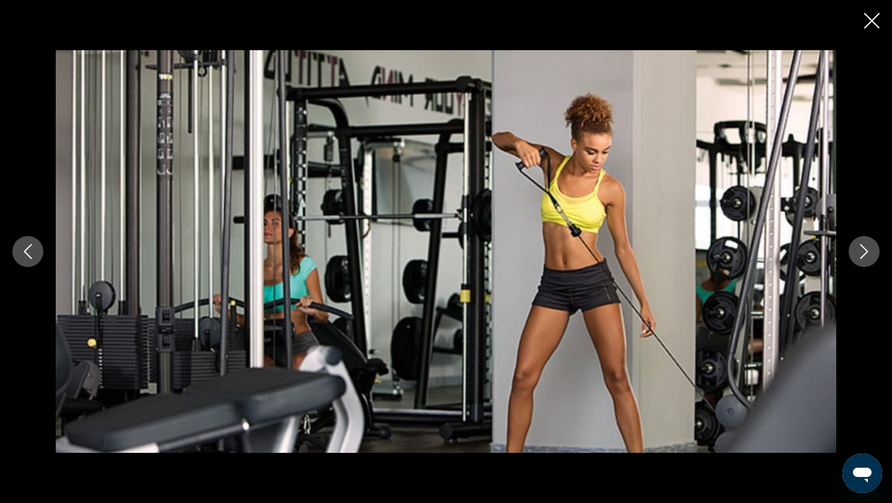
click at [868, 15] on icon "Close slideshow" at bounding box center [872, 20] width 15 height 15
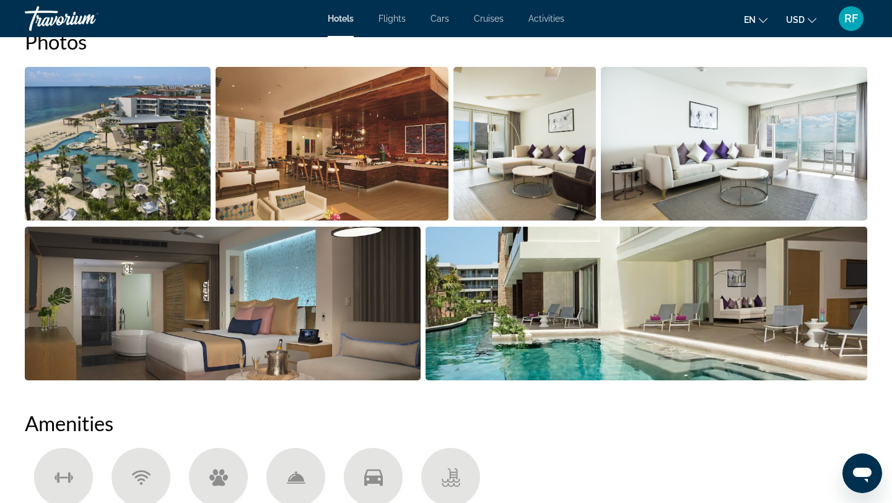
scroll to position [514, 0]
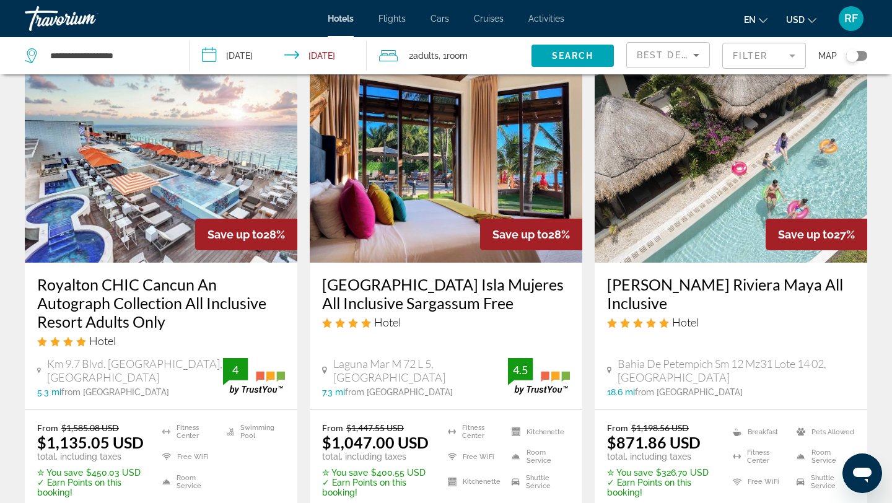
scroll to position [57, 0]
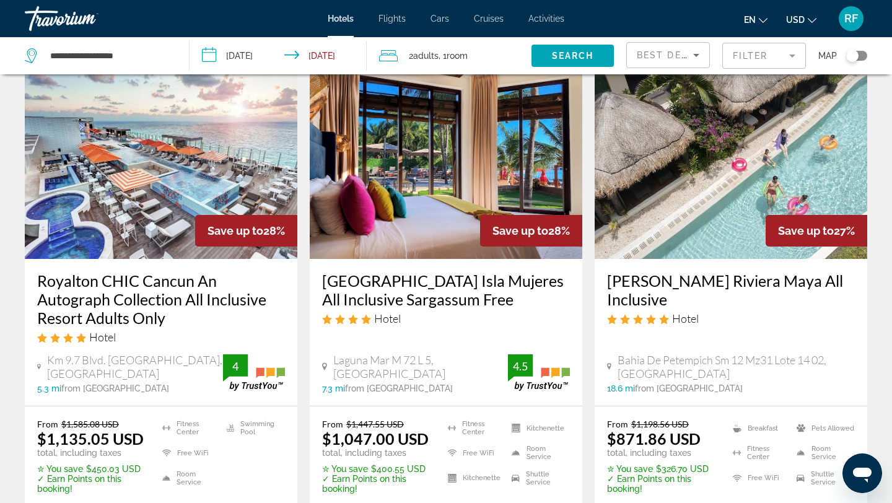
click at [710, 236] on img "Main content" at bounding box center [731, 160] width 273 height 198
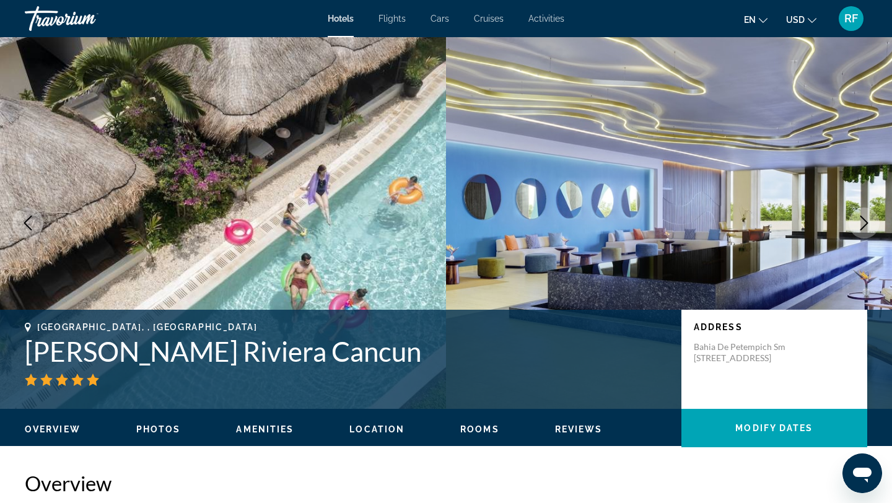
click at [863, 221] on icon "Next image" at bounding box center [864, 223] width 15 height 15
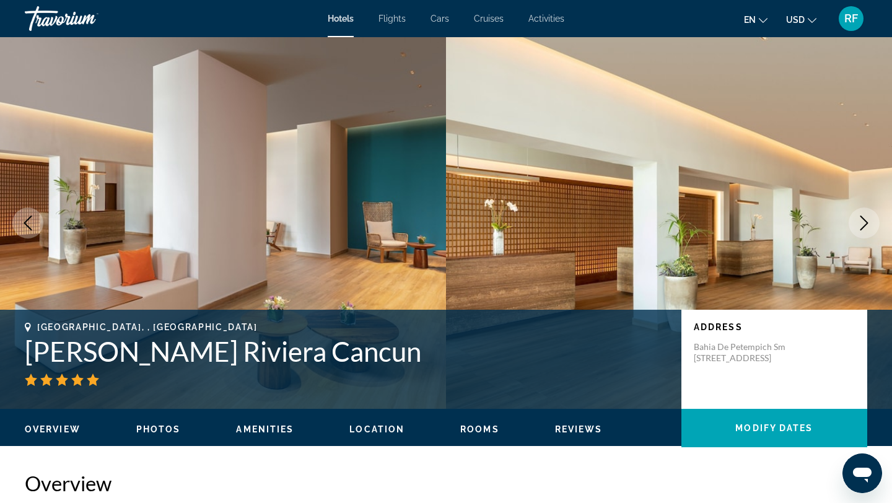
click at [863, 221] on icon "Next image" at bounding box center [864, 223] width 15 height 15
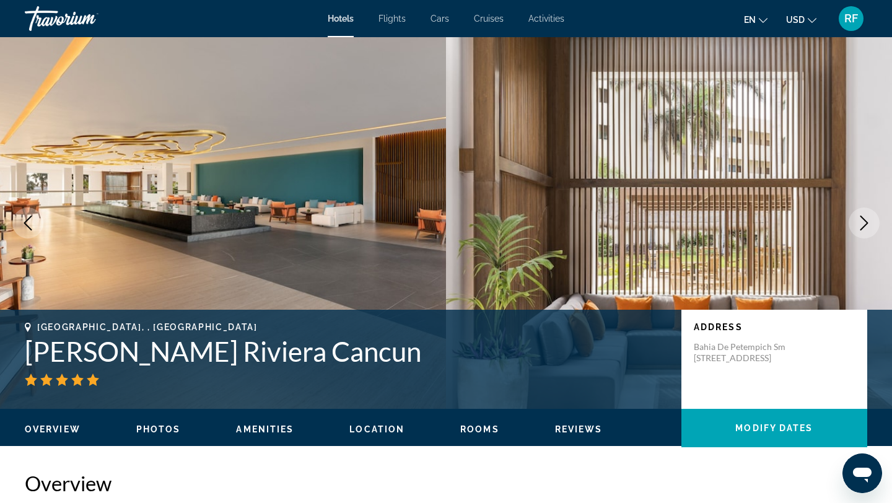
click at [863, 221] on icon "Next image" at bounding box center [864, 223] width 15 height 15
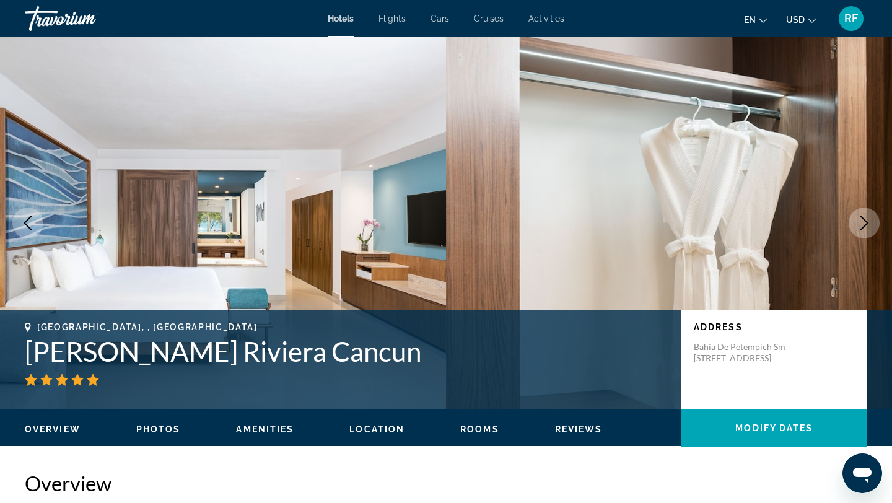
click at [863, 221] on icon "Next image" at bounding box center [864, 223] width 15 height 15
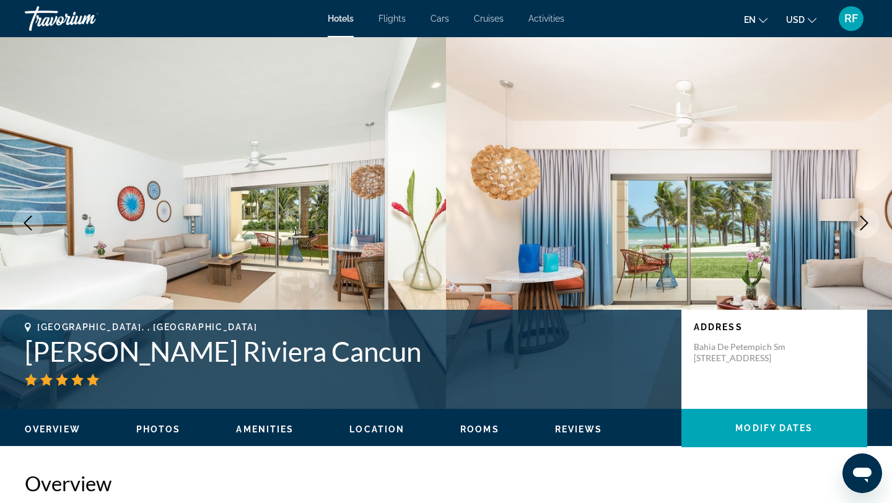
click at [863, 221] on icon "Next image" at bounding box center [864, 223] width 15 height 15
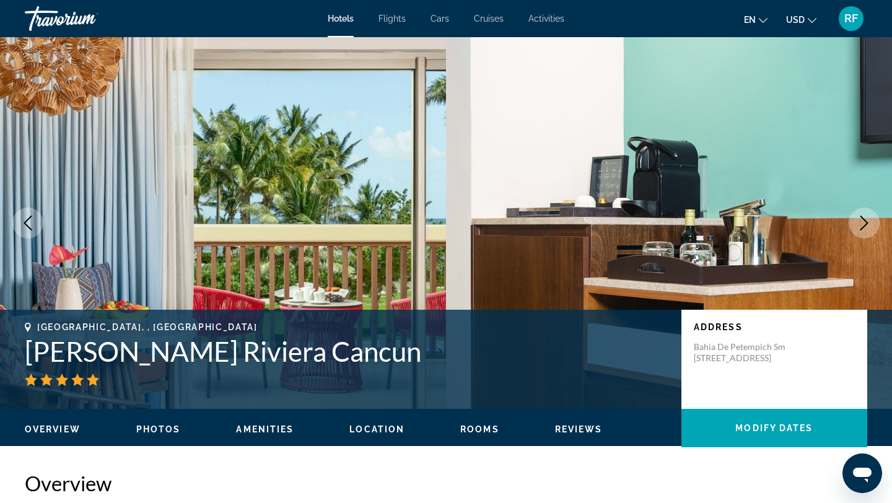
click at [863, 221] on icon "Next image" at bounding box center [864, 223] width 15 height 15
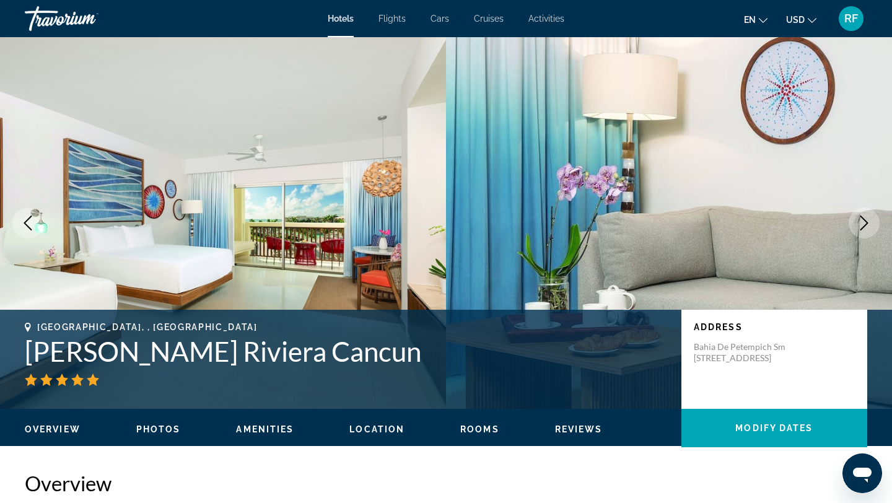
click at [583, 428] on span "Reviews" at bounding box center [579, 430] width 48 height 10
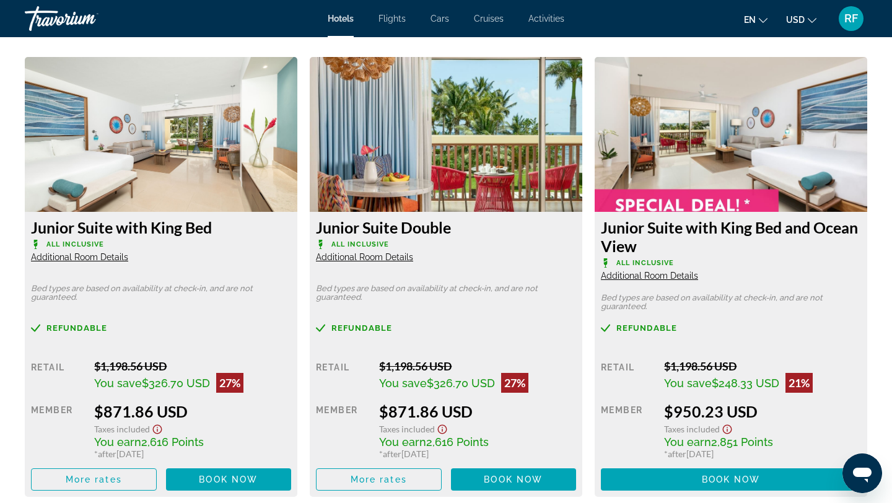
scroll to position [1719, 0]
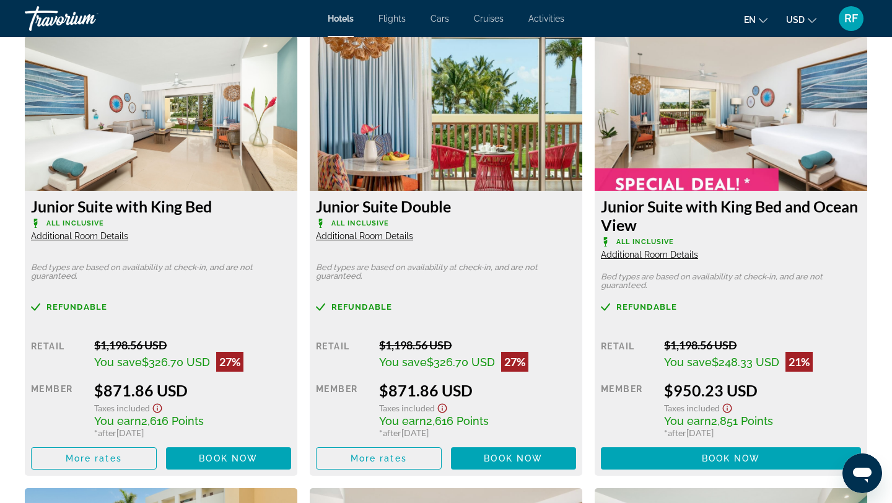
click at [718, 116] on img "Main content" at bounding box center [731, 113] width 273 height 155
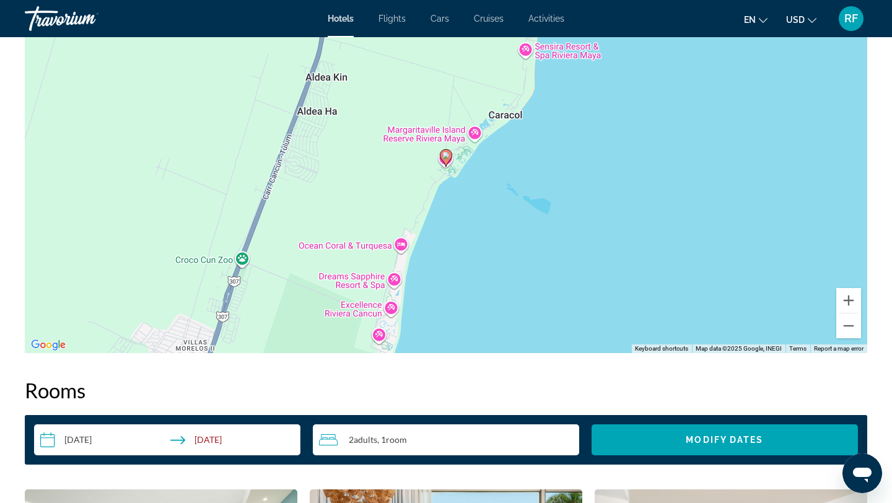
scroll to position [1264, 0]
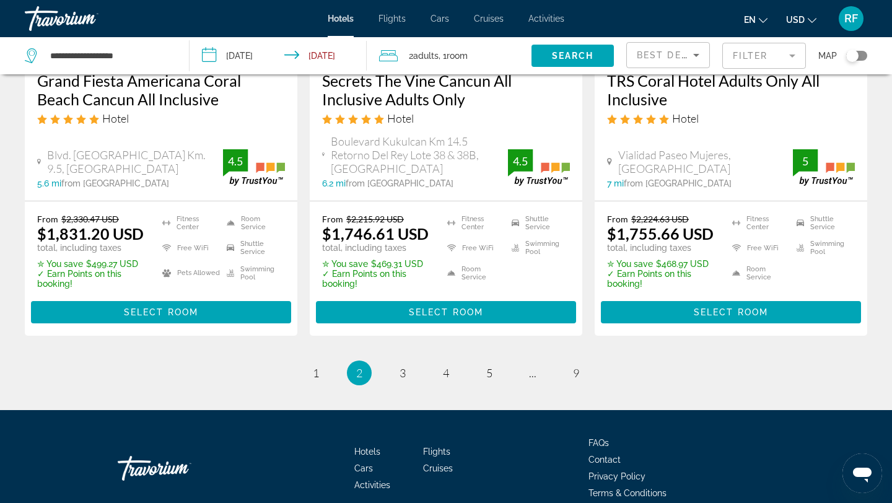
scroll to position [1753, 0]
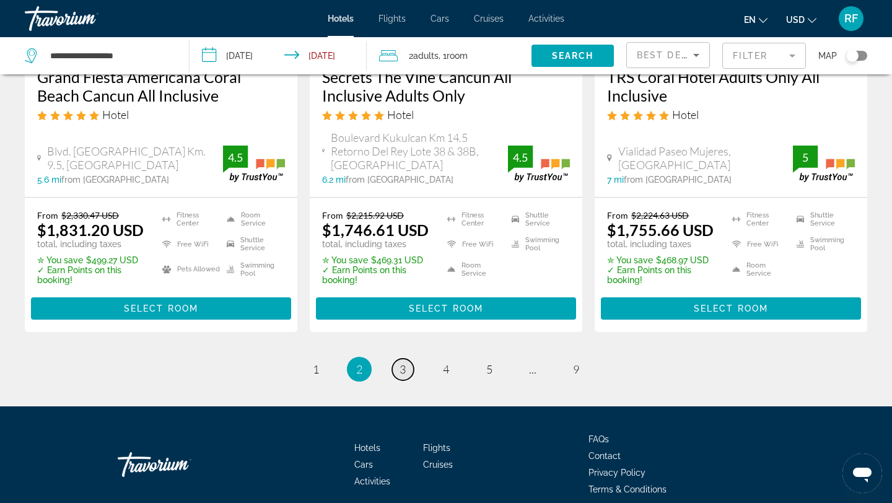
click at [399, 359] on link "page 3" at bounding box center [403, 370] width 22 height 22
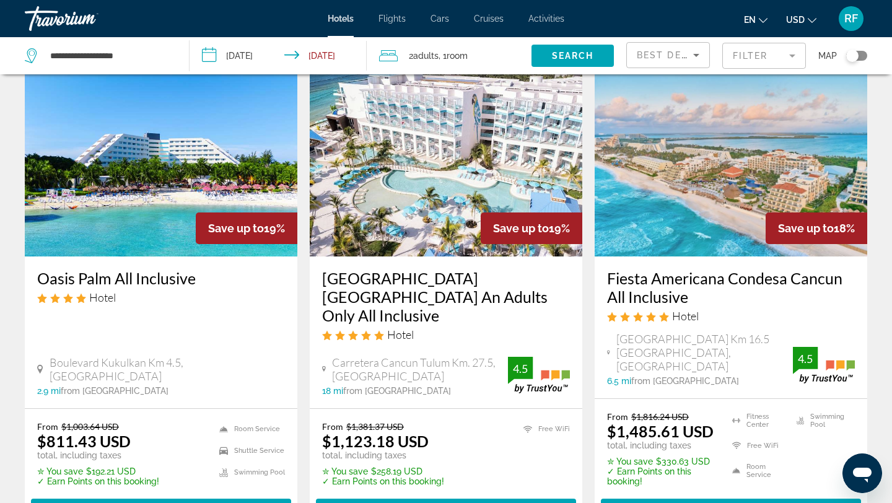
scroll to position [1030, 0]
